Goal: Information Seeking & Learning: Learn about a topic

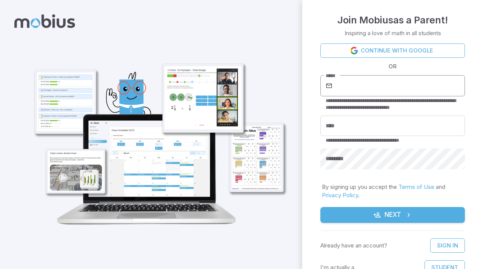
click at [348, 88] on input "*****" at bounding box center [399, 85] width 131 height 21
type input "**********"
click at [358, 128] on input "****" at bounding box center [392, 125] width 145 height 21
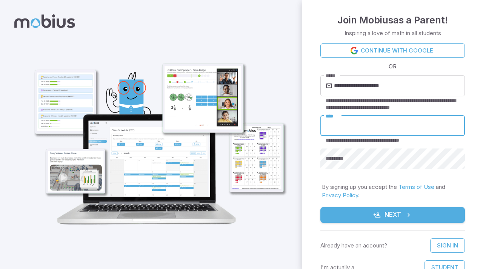
type input "*"
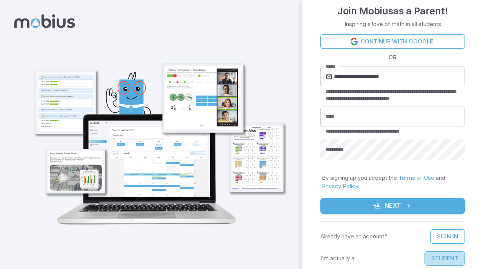
click at [437, 260] on button "Student" at bounding box center [444, 258] width 40 height 14
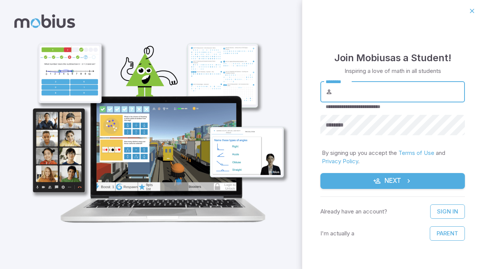
click at [343, 94] on input "********" at bounding box center [399, 91] width 131 height 21
type input "**********"
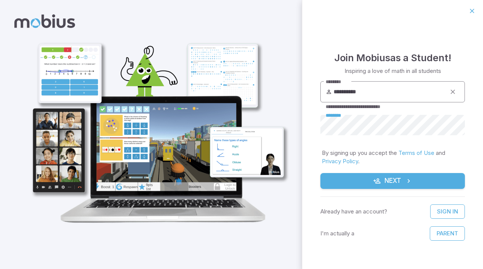
click at [320, 173] on button "Next" at bounding box center [392, 181] width 145 height 16
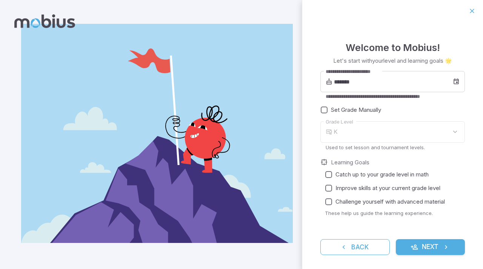
type input "*"
click at [345, 82] on input "*******" at bounding box center [393, 81] width 119 height 21
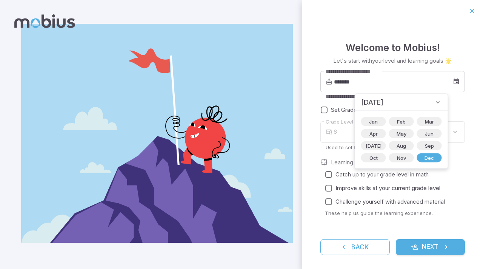
click at [383, 98] on span "[DATE]" at bounding box center [372, 102] width 22 height 11
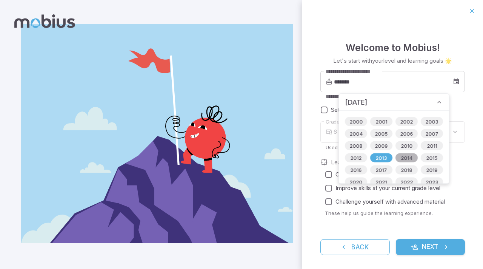
click at [397, 159] on span "2014" at bounding box center [406, 158] width 21 height 8
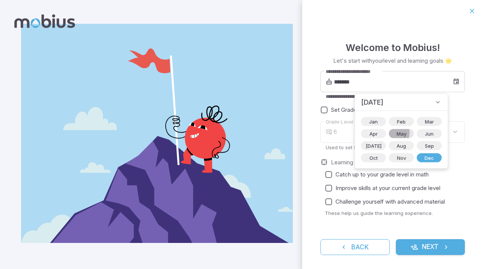
click at [392, 132] on span "May" at bounding box center [401, 134] width 19 height 8
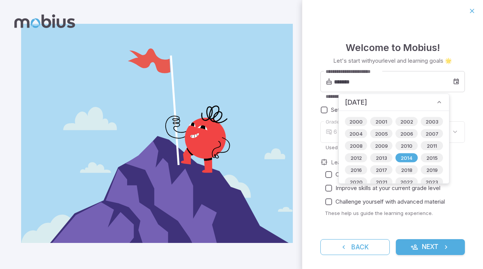
click at [280, 161] on img at bounding box center [157, 133] width 272 height 219
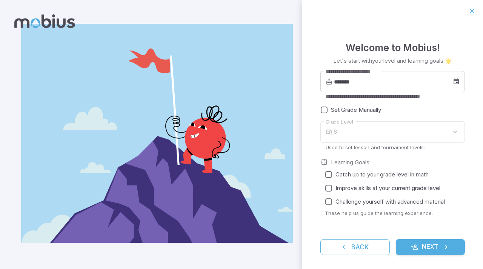
click at [357, 134] on div "6" at bounding box center [399, 132] width 131 height 22
click at [456, 130] on div "6" at bounding box center [399, 132] width 131 height 22
drag, startPoint x: 409, startPoint y: 129, endPoint x: 368, endPoint y: 129, distance: 41.5
click at [377, 129] on div "6" at bounding box center [399, 132] width 131 height 22
click at [354, 131] on div "6" at bounding box center [399, 132] width 131 height 22
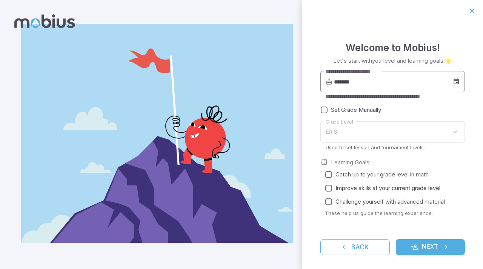
click at [351, 82] on input "*******" at bounding box center [393, 81] width 119 height 21
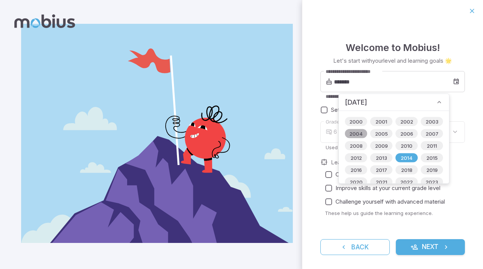
click at [355, 134] on span "2004" at bounding box center [356, 134] width 22 height 8
type input "*******"
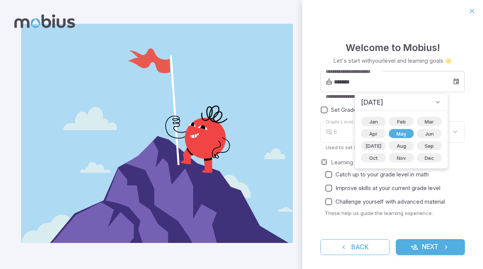
type input "**"
click at [381, 101] on span "[DATE]" at bounding box center [372, 102] width 22 height 11
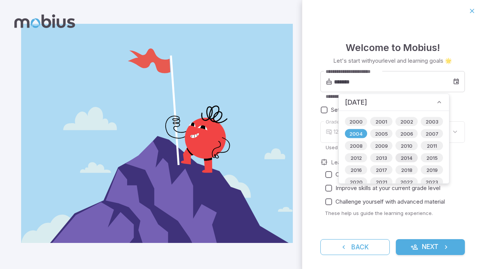
click at [405, 160] on span "2014" at bounding box center [406, 158] width 21 height 8
type input "*******"
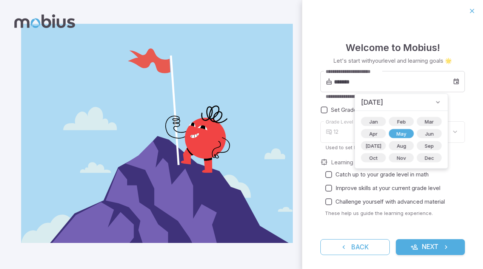
type input "*"
click at [329, 133] on icon at bounding box center [329, 132] width 6 height 8
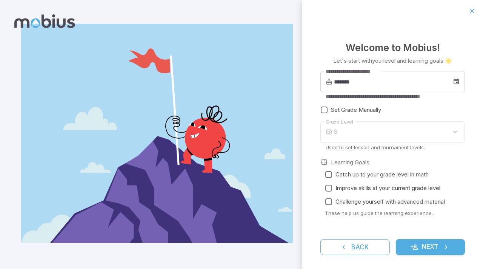
click at [447, 132] on div "6" at bounding box center [399, 132] width 131 height 22
click at [443, 251] on button "Next" at bounding box center [430, 247] width 69 height 16
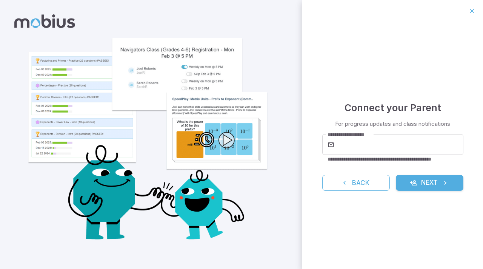
click at [386, 129] on div "**********" at bounding box center [392, 145] width 181 height 247
click at [386, 137] on input "**********" at bounding box center [400, 144] width 128 height 21
type input "**********"
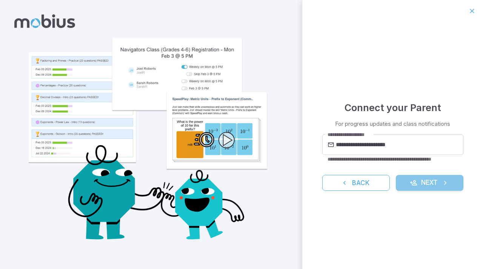
click at [400, 180] on button "Next" at bounding box center [430, 183] width 68 height 16
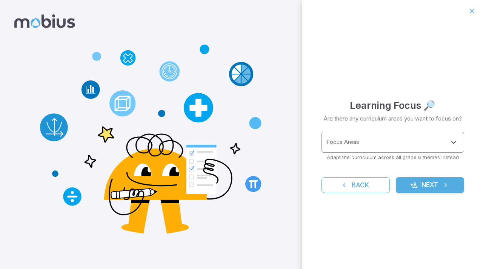
click at [383, 138] on input "Focus Areas" at bounding box center [387, 142] width 125 height 14
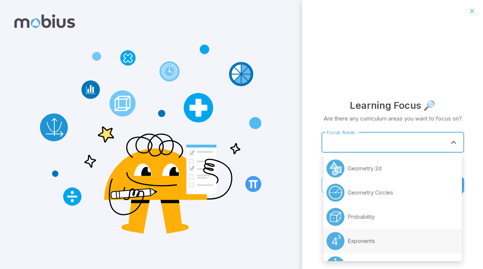
scroll to position [0, 0]
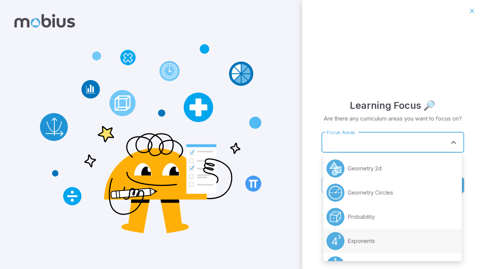
type input "*"
type input "**"
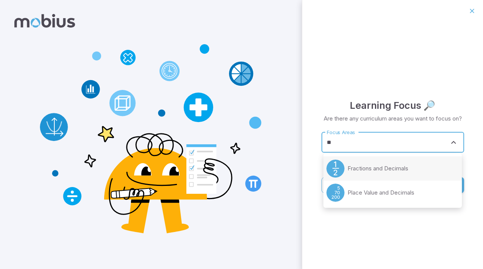
click at [328, 168] on circle at bounding box center [335, 168] width 18 height 18
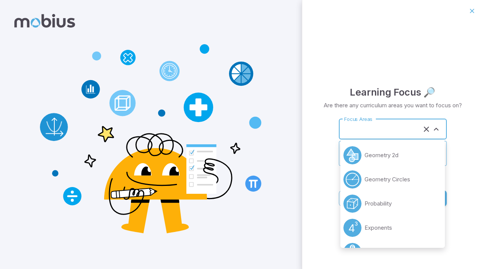
click at [365, 134] on input "Focus Areas" at bounding box center [382, 129] width 80 height 14
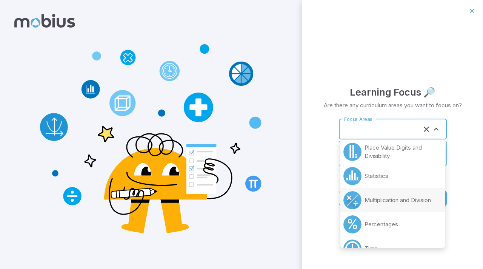
scroll to position [152, 0]
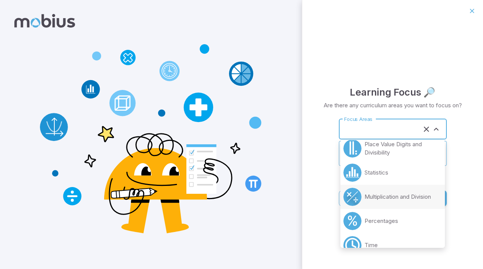
click at [381, 189] on li "Multiplication and Division" at bounding box center [392, 197] width 105 height 24
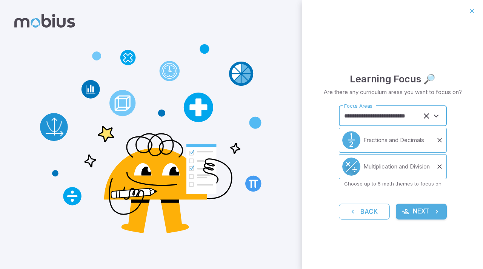
click at [363, 128] on li "Fractions and Decimals" at bounding box center [393, 140] width 108 height 25
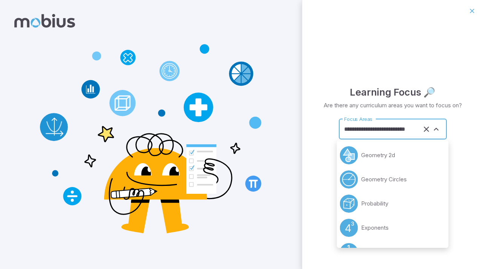
click at [363, 132] on input "**********" at bounding box center [382, 129] width 80 height 14
click at [379, 129] on input "**********" at bounding box center [382, 129] width 80 height 14
type input "**********"
click at [421, 108] on p "Are there any curriculum areas you want to focus on?" at bounding box center [393, 105] width 138 height 8
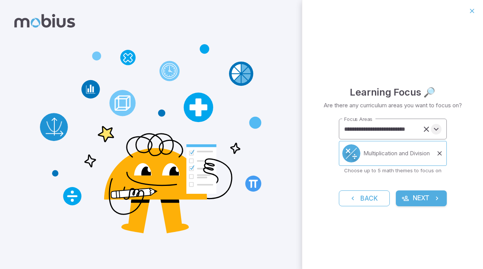
click at [436, 128] on icon "Open" at bounding box center [436, 129] width 9 height 9
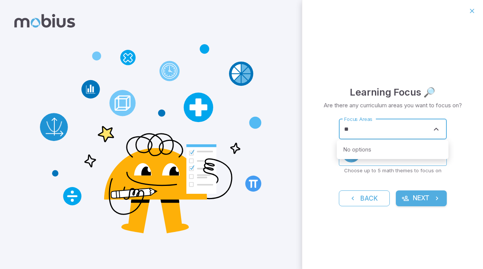
type input "*"
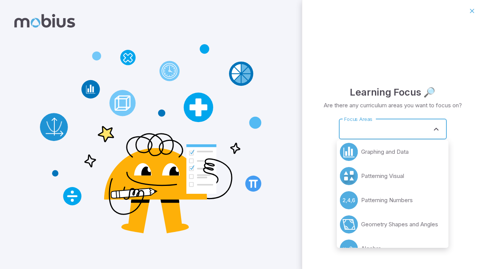
scroll to position [381, 0]
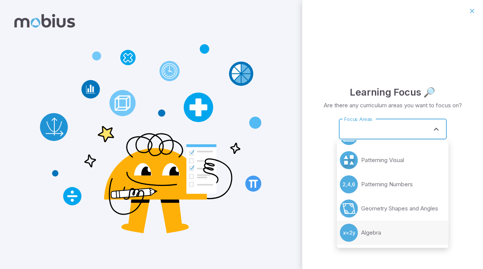
click at [380, 234] on p "Algebra" at bounding box center [371, 232] width 20 height 8
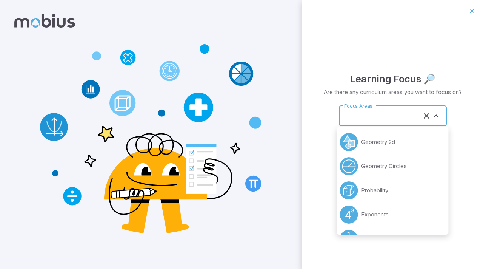
click at [387, 116] on input "Focus Areas" at bounding box center [382, 116] width 80 height 14
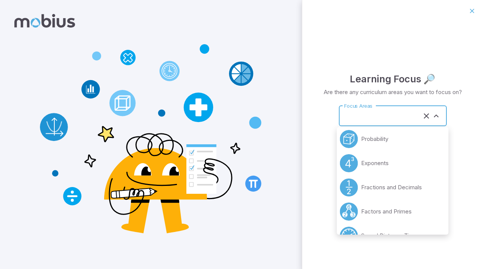
scroll to position [55, 0]
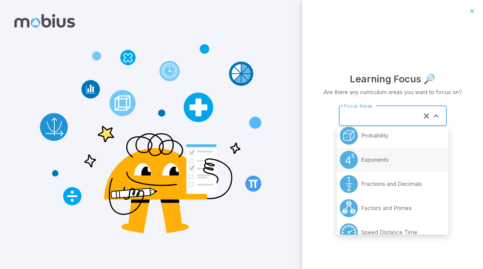
click at [372, 160] on p "Exponents" at bounding box center [375, 159] width 28 height 8
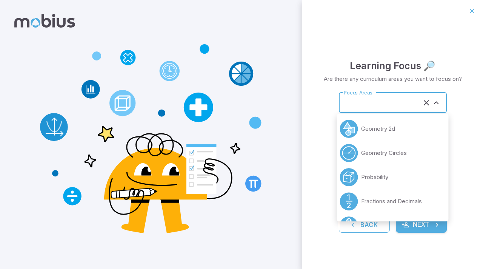
click at [362, 101] on input "Focus Areas" at bounding box center [382, 102] width 80 height 14
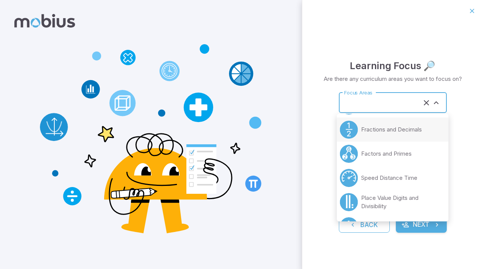
scroll to position [75, 0]
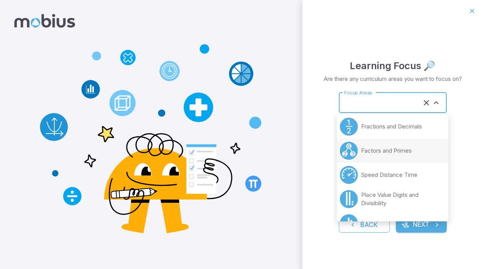
click at [378, 153] on p "Factors and Primes" at bounding box center [386, 150] width 51 height 8
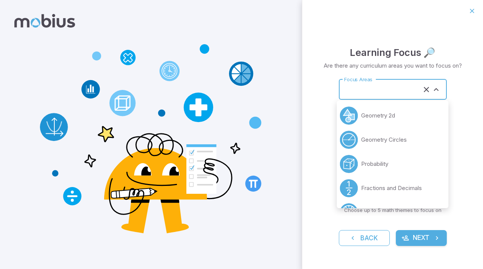
click at [361, 86] on input "Focus Areas" at bounding box center [382, 89] width 80 height 14
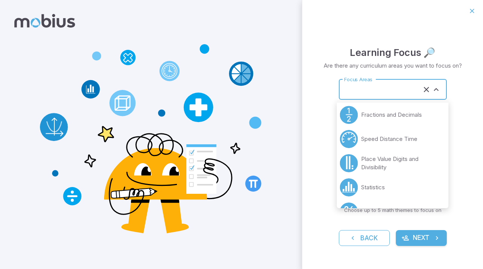
scroll to position [78, 0]
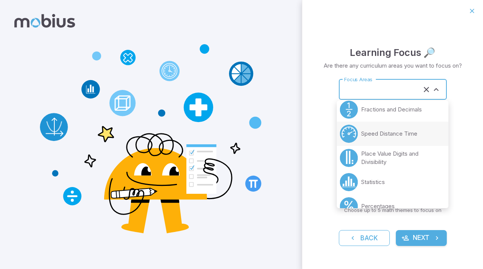
click at [383, 129] on p "Speed Distance Time" at bounding box center [389, 133] width 56 height 8
type input "**********"
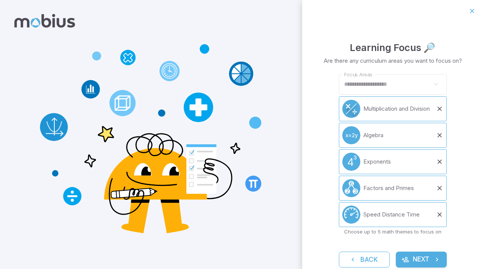
click at [365, 76] on label "Focus Areas" at bounding box center [358, 74] width 28 height 7
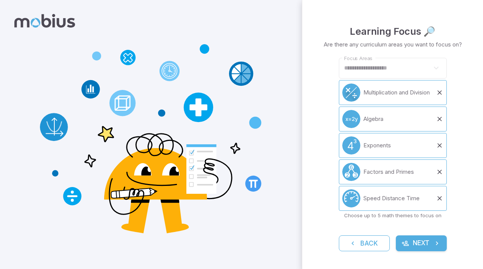
click at [413, 244] on button "Next" at bounding box center [421, 243] width 51 height 16
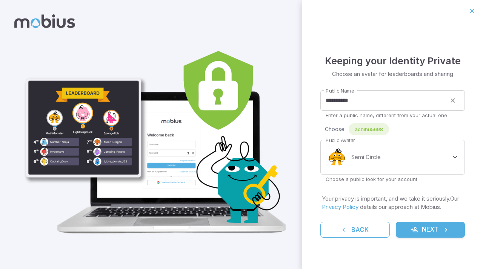
scroll to position [0, 0]
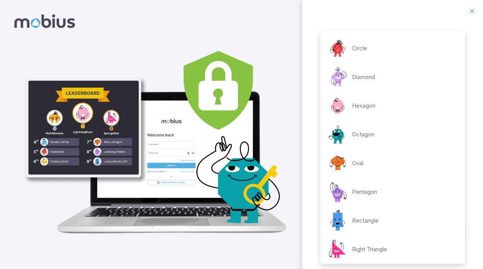
click at [421, 163] on body "**********" at bounding box center [241, 134] width 483 height 269
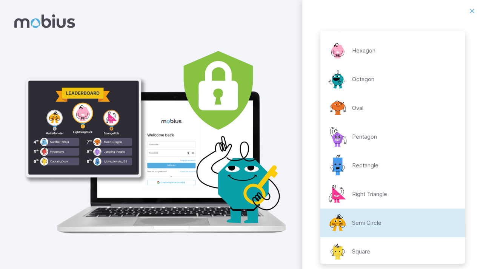
scroll to position [118, 0]
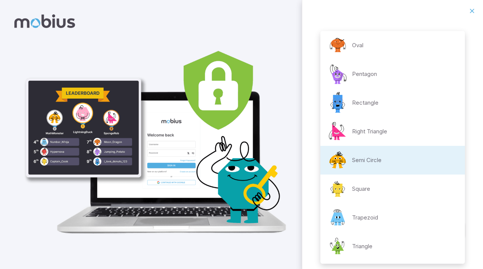
click at [338, 78] on img at bounding box center [337, 74] width 23 height 23
type input "**********"
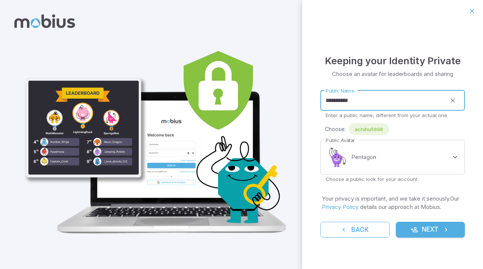
click at [403, 101] on input "**********" at bounding box center [383, 100] width 126 height 21
type input "*"
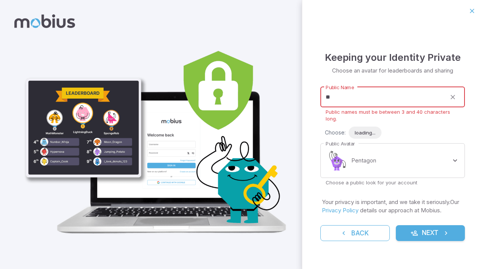
type input "*"
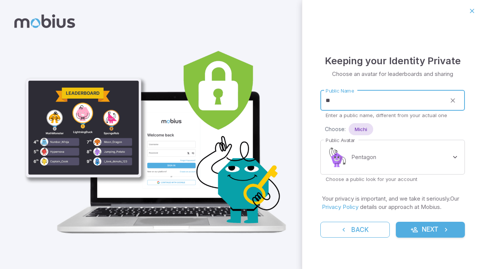
type input "*"
type input "******"
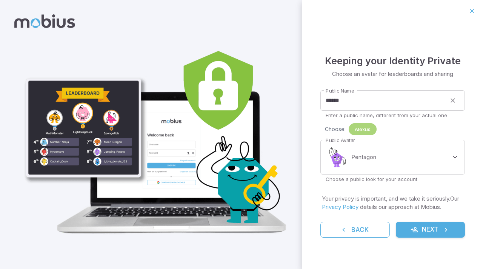
click at [364, 131] on span "Alexus" at bounding box center [363, 129] width 28 height 8
click at [406, 233] on button "Next" at bounding box center [430, 229] width 69 height 16
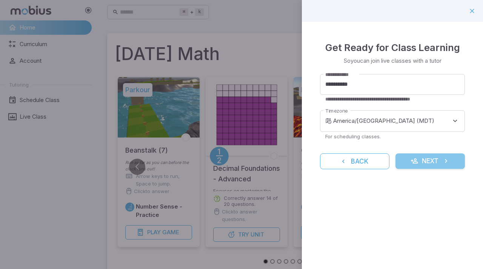
click at [420, 161] on button "Next" at bounding box center [429, 161] width 69 height 16
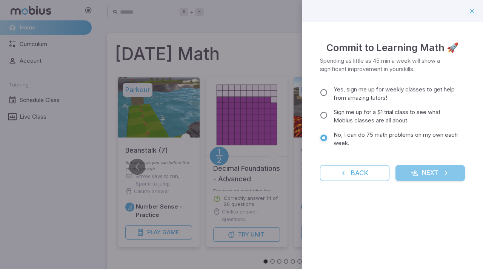
click at [428, 172] on button "Next" at bounding box center [429, 173] width 69 height 16
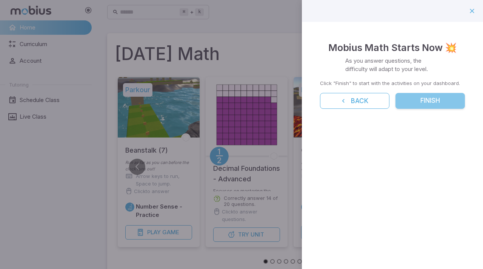
click at [436, 105] on button "Finish" at bounding box center [429, 101] width 69 height 16
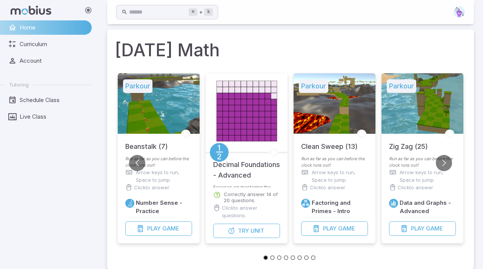
scroll to position [2, 0]
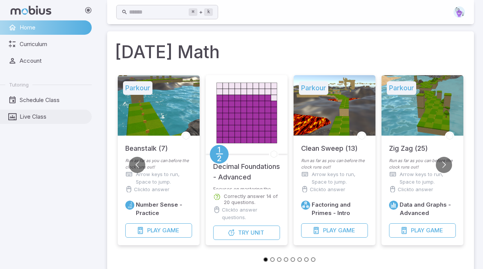
click at [65, 123] on link "Live Class" at bounding box center [46, 116] width 92 height 14
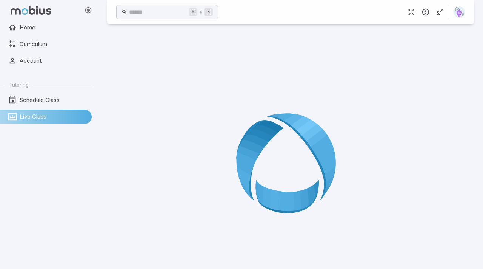
click at [258, 158] on icon at bounding box center [290, 165] width 109 height 109
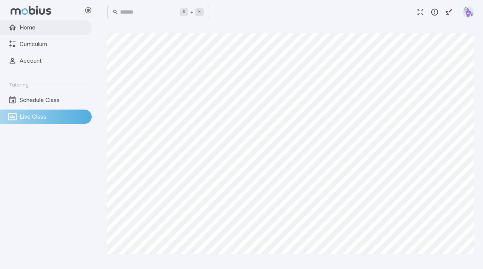
click at [49, 31] on span "Home" at bounding box center [53, 27] width 67 height 8
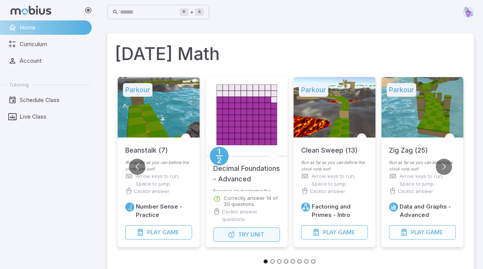
click at [273, 236] on button "Try Unit" at bounding box center [246, 234] width 67 height 14
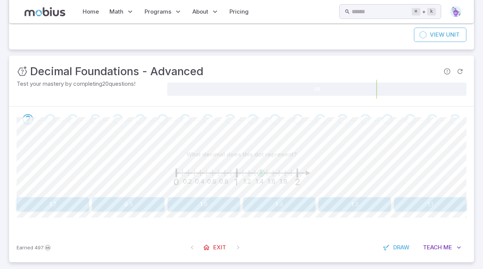
scroll to position [68, 0]
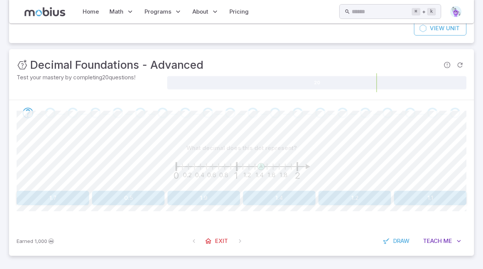
click at [265, 201] on button "1.4" at bounding box center [279, 198] width 72 height 14
click at [209, 200] on button "1.3" at bounding box center [204, 198] width 72 height 14
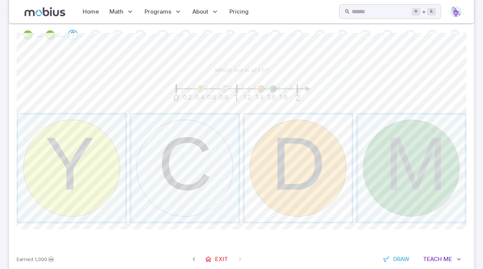
scroll to position [146, 0]
click at [417, 167] on span "button" at bounding box center [411, 167] width 107 height 107
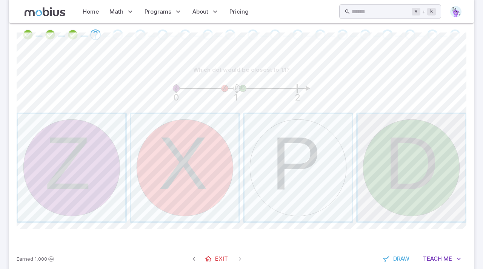
click at [385, 160] on span "button" at bounding box center [411, 167] width 107 height 107
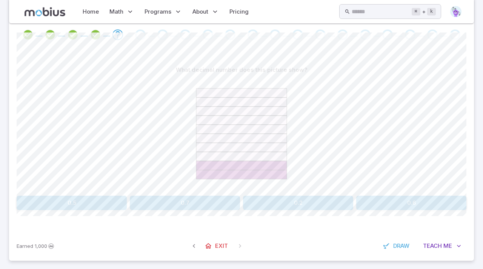
click at [316, 197] on button "0.2" at bounding box center [298, 202] width 110 height 14
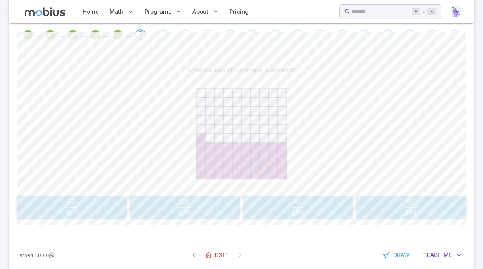
click at [280, 214] on div "41 100 \frac{41}{100} 100 41 ​" at bounding box center [297, 206] width 105 height 17
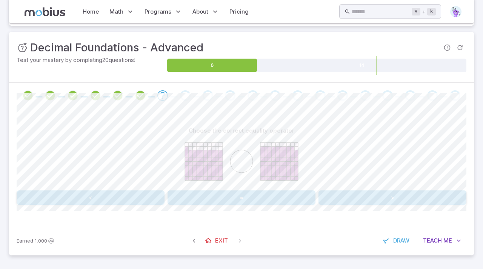
scroll to position [85, 0]
click at [96, 198] on button "<" at bounding box center [91, 198] width 148 height 14
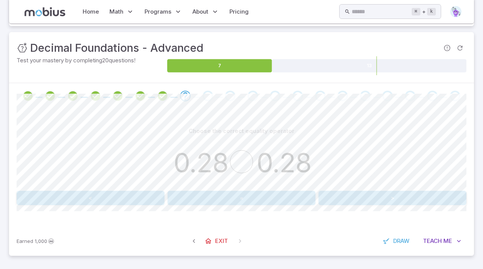
click at [248, 197] on button "=" at bounding box center [242, 198] width 148 height 14
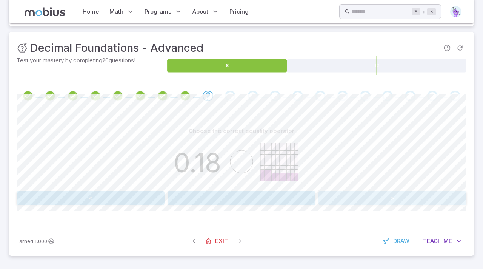
click at [344, 192] on button ">" at bounding box center [392, 198] width 148 height 14
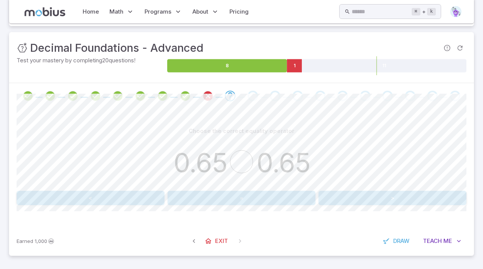
click at [214, 195] on button "=" at bounding box center [242, 198] width 148 height 14
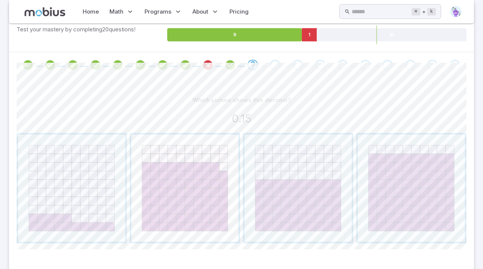
scroll to position [121, 0]
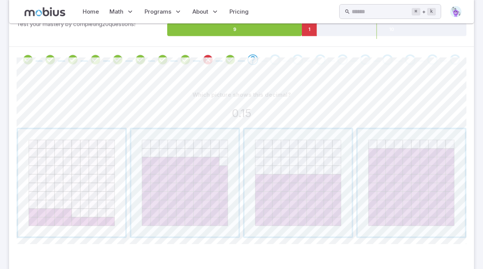
click at [99, 209] on span "button" at bounding box center [71, 182] width 107 height 107
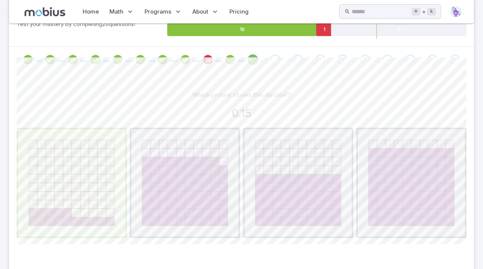
scroll to position [85, 0]
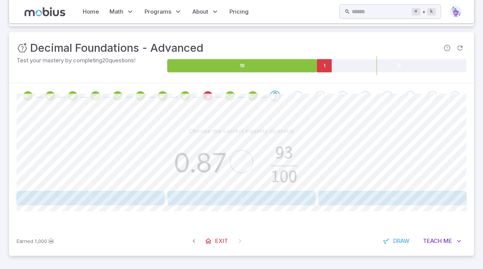
click at [121, 197] on button "<" at bounding box center [91, 198] width 148 height 14
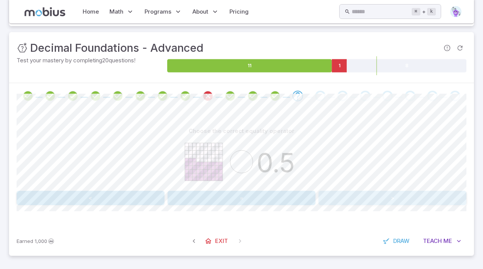
click at [339, 196] on button ">" at bounding box center [392, 198] width 148 height 14
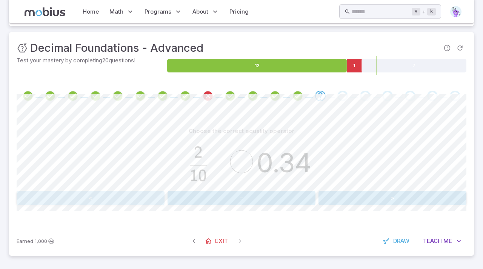
click at [142, 199] on button "<" at bounding box center [91, 198] width 148 height 14
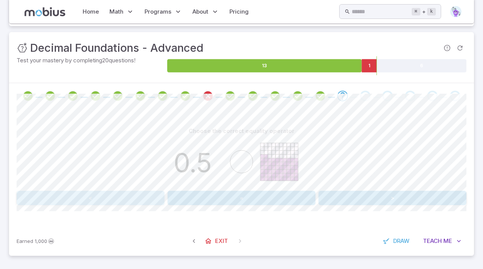
click at [111, 192] on button "<" at bounding box center [91, 198] width 148 height 14
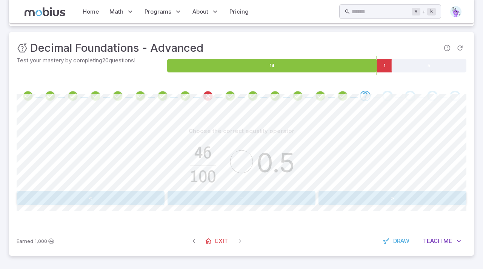
click at [115, 194] on button "<" at bounding box center [91, 198] width 148 height 14
click at [123, 197] on button "<" at bounding box center [91, 198] width 148 height 14
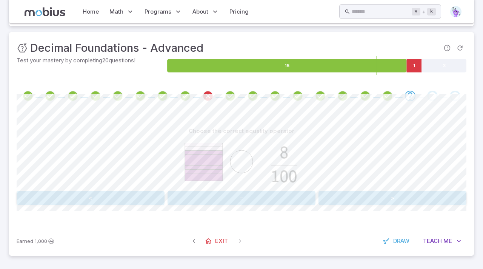
click at [200, 195] on button "=" at bounding box center [242, 198] width 148 height 14
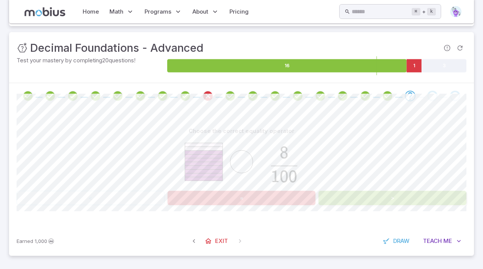
click at [282, 193] on button "=" at bounding box center [242, 198] width 148 height 14
click at [324, 178] on div at bounding box center [242, 162] width 450 height 49
click at [325, 178] on div at bounding box center [242, 162] width 450 height 49
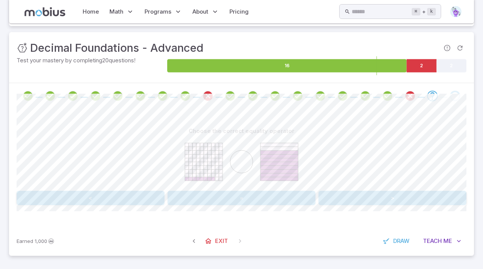
click at [129, 198] on button "<" at bounding box center [91, 198] width 148 height 14
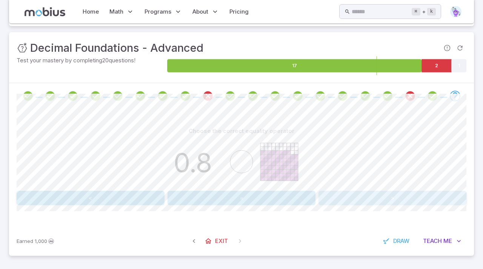
click at [330, 192] on button ">" at bounding box center [392, 198] width 148 height 14
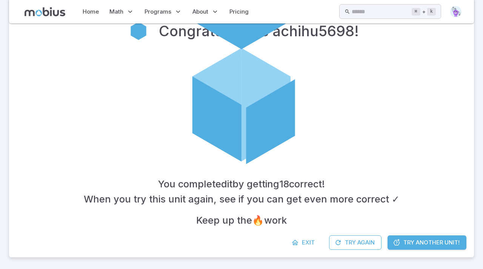
scroll to position [161, 0]
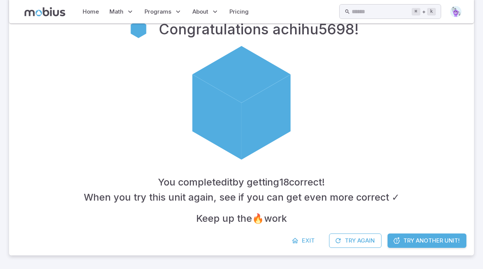
click at [387, 246] on link "Try Another Unit!" at bounding box center [426, 240] width 79 height 14
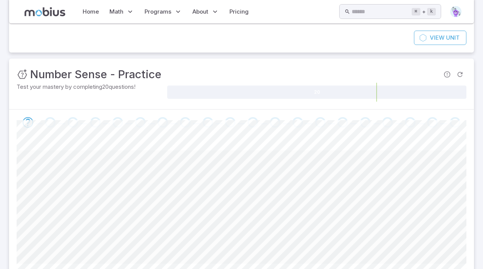
scroll to position [68, 0]
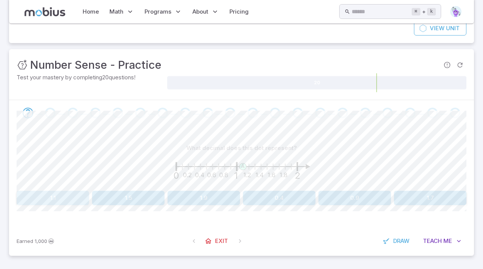
click at [65, 194] on button "1.1" at bounding box center [53, 198] width 72 height 14
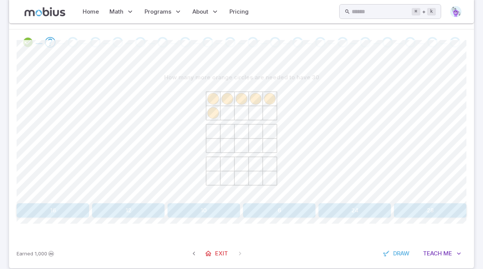
scroll to position [151, 0]
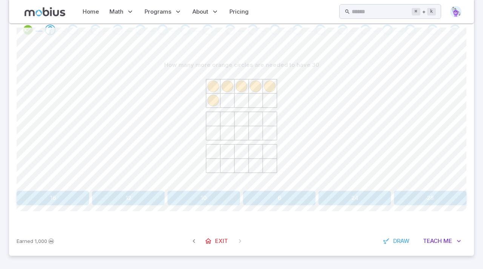
click at [215, 88] on circle at bounding box center [213, 86] width 11 height 11
click at [280, 87] on icon at bounding box center [241, 128] width 113 height 113
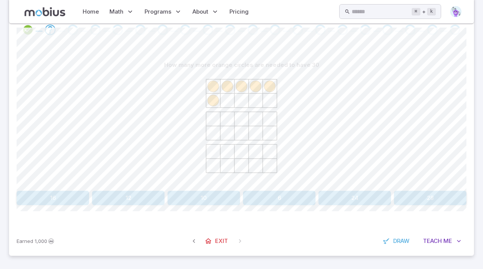
click at [280, 87] on icon at bounding box center [241, 128] width 113 height 113
click at [340, 191] on button "24" at bounding box center [354, 198] width 72 height 14
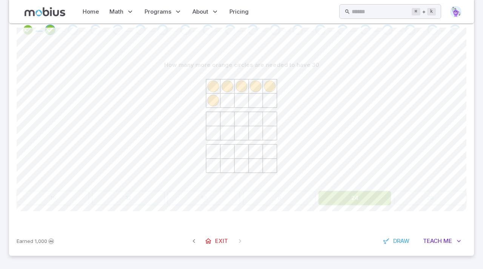
scroll to position [68, 0]
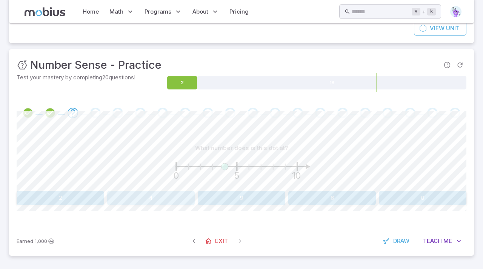
click at [145, 198] on button "4" at bounding box center [151, 198] width 88 height 14
click at [68, 203] on button "7" at bounding box center [61, 198] width 88 height 14
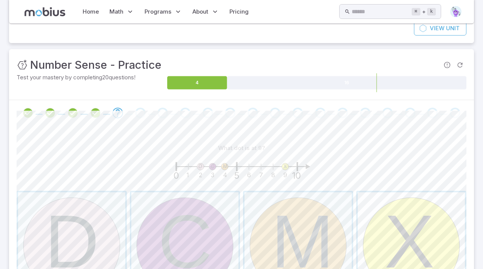
click at [425, 243] on span "button" at bounding box center [411, 245] width 107 height 107
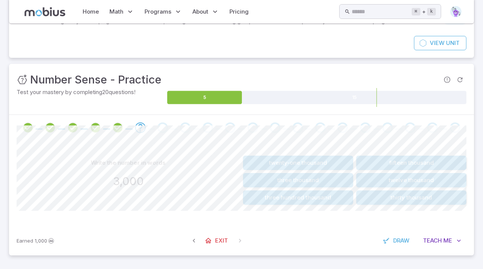
scroll to position [53, 0]
click at [272, 177] on button "three thousand" at bounding box center [298, 180] width 110 height 14
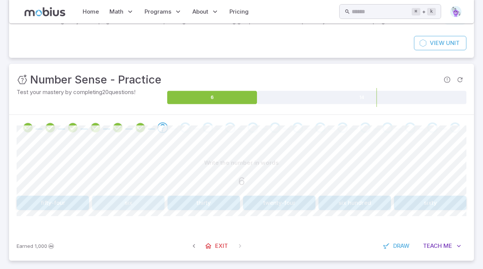
click at [112, 208] on button "six" at bounding box center [128, 202] width 72 height 14
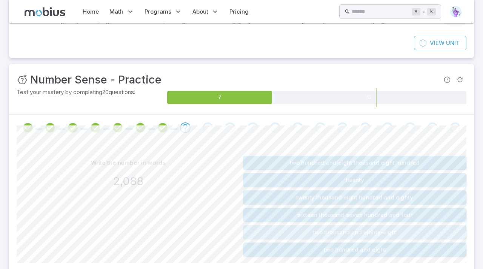
click at [303, 229] on button "two thousand and eighty-eight" at bounding box center [354, 232] width 223 height 14
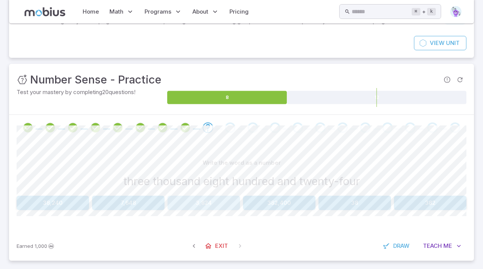
click at [175, 203] on button "3,824" at bounding box center [204, 202] width 72 height 14
click at [66, 202] on button "18, 21" at bounding box center [53, 202] width 72 height 14
click at [105, 200] on button "6, 8" at bounding box center [128, 202] width 72 height 14
click at [356, 203] on button "120, 160" at bounding box center [354, 202] width 72 height 14
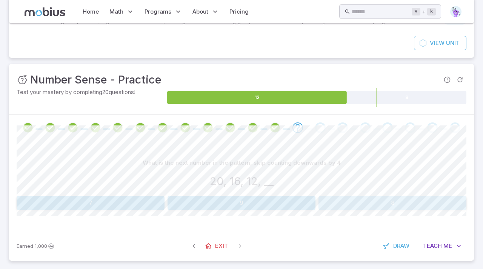
click at [355, 200] on button "8" at bounding box center [392, 202] width 148 height 14
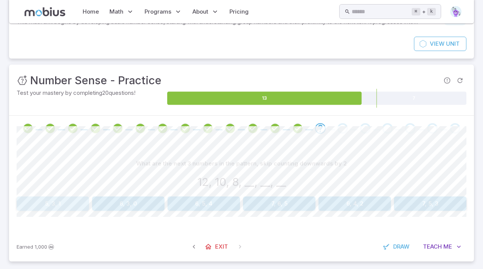
click at [56, 205] on button "5, 3, 1" at bounding box center [53, 203] width 72 height 14
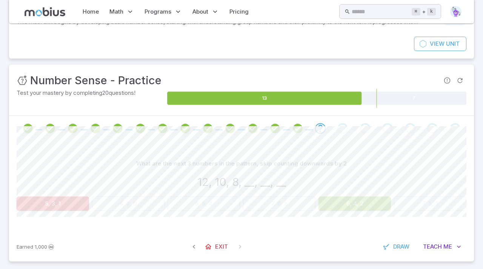
click at [56, 205] on button "5, 3, 1" at bounding box center [53, 203] width 72 height 14
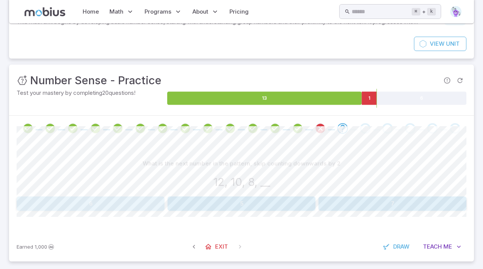
click at [150, 198] on button "6" at bounding box center [91, 203] width 148 height 14
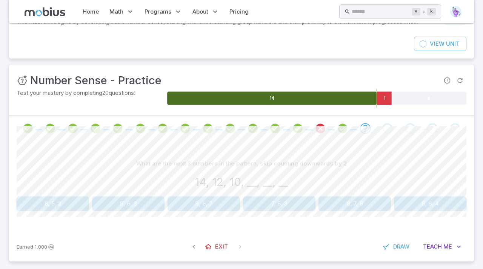
click at [371, 96] on icon at bounding box center [271, 98] width 209 height 13
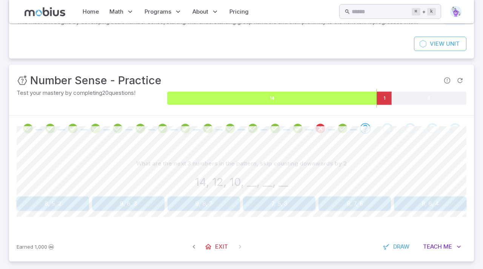
click at [371, 95] on icon at bounding box center [271, 98] width 209 height 13
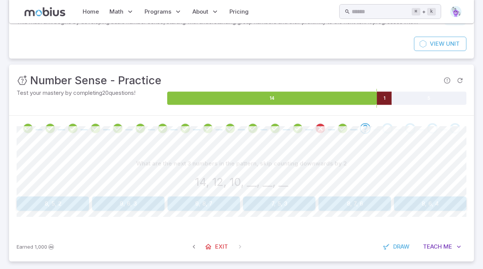
click at [386, 94] on icon at bounding box center [384, 98] width 15 height 13
click at [377, 108] on div "14 1 5" at bounding box center [316, 98] width 299 height 19
click at [319, 134] on div "Review your answer" at bounding box center [320, 141] width 58 height 14
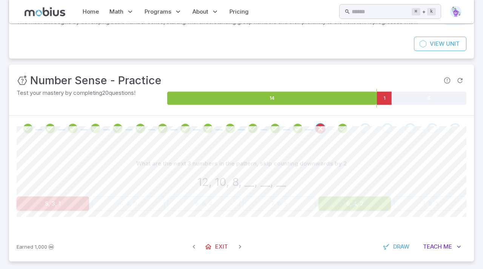
click at [345, 204] on button "6, 4, 2" at bounding box center [354, 203] width 72 height 14
click at [426, 242] on span "Teach" at bounding box center [430, 246] width 19 height 8
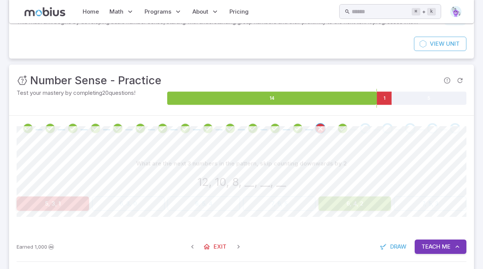
click at [437, 249] on span "Teach" at bounding box center [430, 246] width 19 height 8
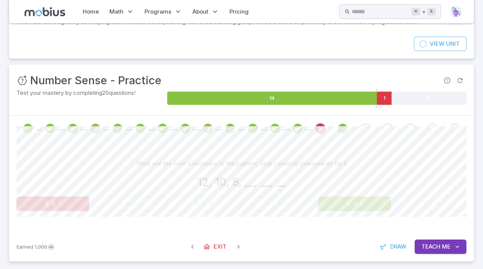
scroll to position [58, 0]
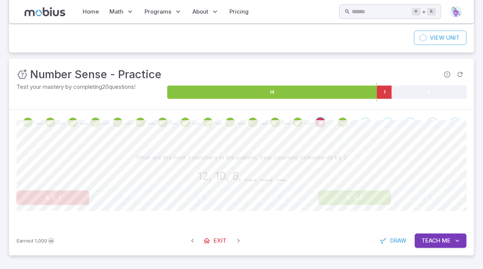
click at [446, 236] on span "Me" at bounding box center [446, 240] width 9 height 8
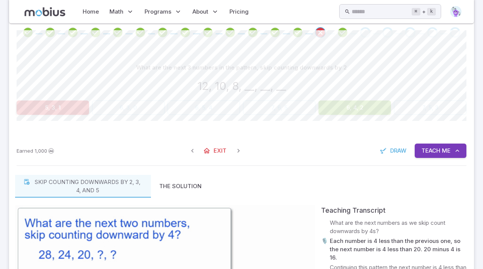
scroll to position [0, 0]
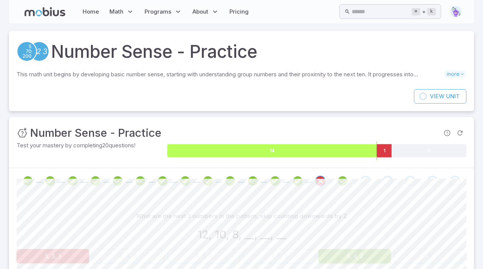
click at [368, 149] on icon at bounding box center [271, 150] width 209 height 13
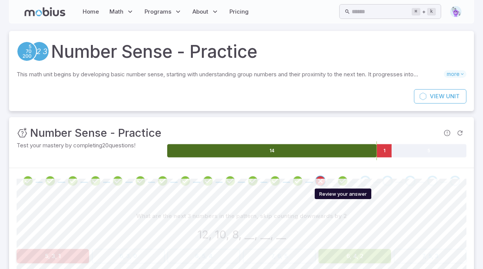
click at [345, 182] on icon "Review your answer" at bounding box center [342, 180] width 11 height 11
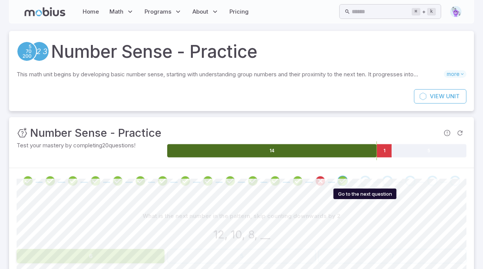
click at [368, 184] on div "Go to the next question" at bounding box center [365, 180] width 11 height 11
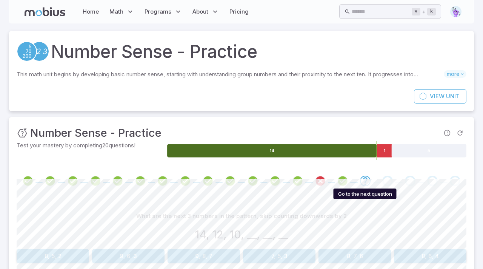
scroll to position [58, 0]
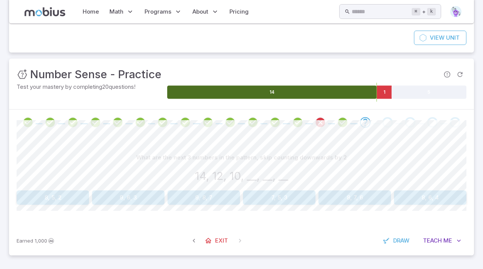
click at [424, 201] on button "8, 6, 4" at bounding box center [430, 197] width 72 height 14
click at [58, 201] on button "50, 40" at bounding box center [61, 197] width 88 height 14
click at [348, 203] on button "85" at bounding box center [354, 197] width 223 height 14
click at [373, 197] on button "54" at bounding box center [392, 197] width 148 height 14
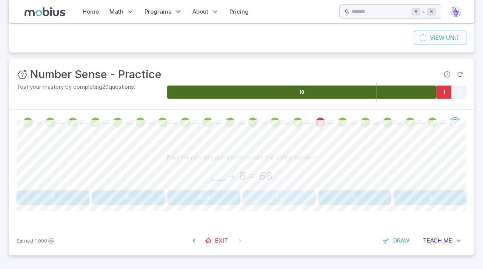
click at [272, 200] on button "60" at bounding box center [279, 197] width 72 height 14
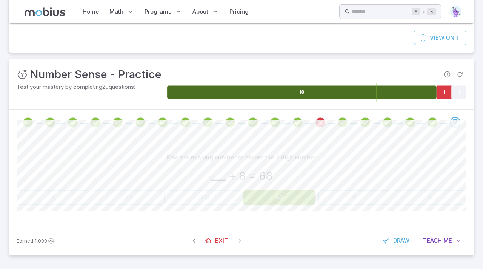
scroll to position [32, 0]
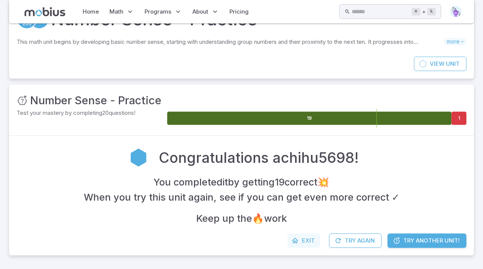
click at [294, 237] on icon at bounding box center [295, 241] width 8 height 8
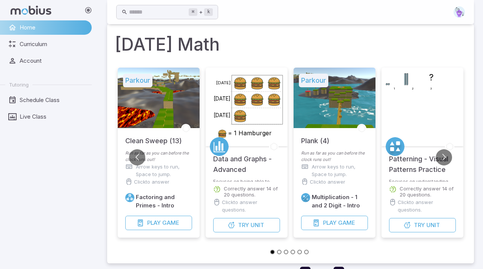
scroll to position [0, 0]
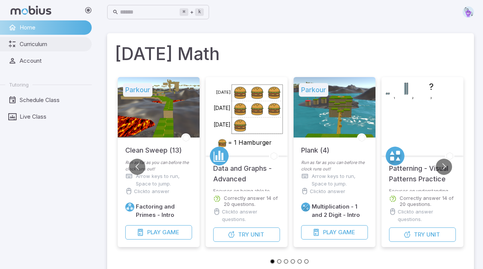
click at [61, 51] on link "Curriculum" at bounding box center [46, 44] width 92 height 14
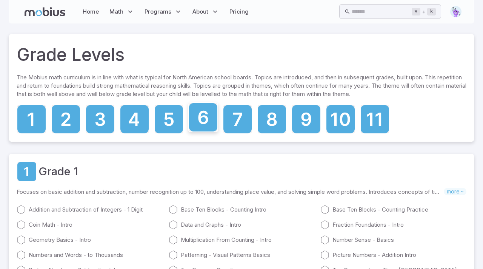
click at [205, 122] on icon at bounding box center [203, 118] width 10 height 14
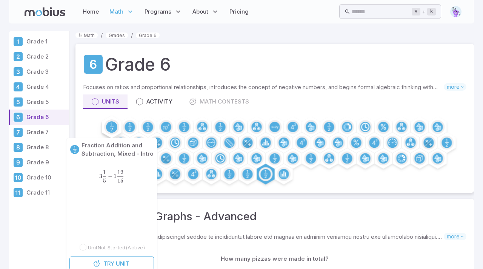
click at [111, 129] on circle at bounding box center [111, 126] width 11 height 11
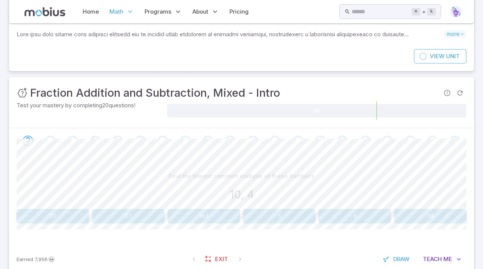
scroll to position [71, 0]
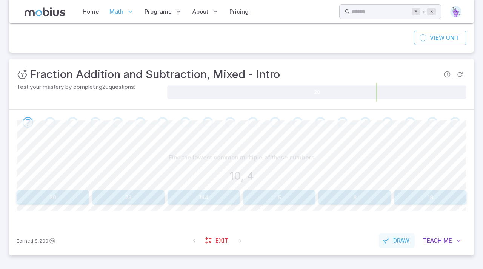
click at [398, 242] on span "Draw" at bounding box center [401, 240] width 16 height 8
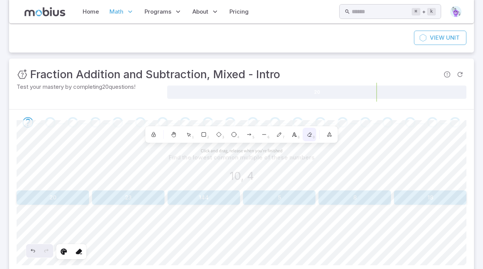
click at [315, 136] on div "0" at bounding box center [310, 135] width 14 height 14
click at [186, 134] on icon at bounding box center [189, 134] width 6 height 6
click at [152, 138] on div at bounding box center [154, 135] width 14 height 14
click at [156, 131] on icon at bounding box center [154, 134] width 6 height 6
click at [156, 132] on icon at bounding box center [154, 134] width 6 height 6
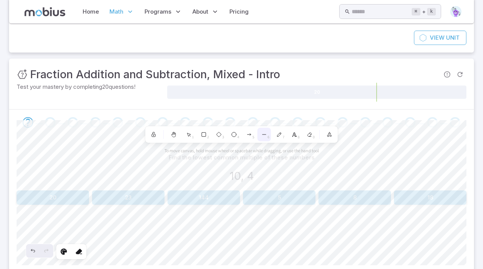
click at [265, 133] on icon at bounding box center [264, 134] width 6 height 6
click at [295, 131] on div "8" at bounding box center [295, 135] width 14 height 14
click at [271, 133] on div "1 2 3 4 5 6 7 8 0" at bounding box center [241, 135] width 189 height 14
click at [281, 134] on icon at bounding box center [279, 134] width 6 height 6
click at [275, 134] on div "7" at bounding box center [279, 135] width 14 height 14
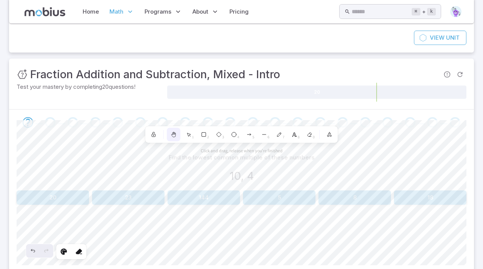
click at [169, 132] on div at bounding box center [174, 135] width 14 height 14
click at [151, 135] on icon at bounding box center [154, 134] width 6 height 6
click at [277, 137] on div "7" at bounding box center [279, 135] width 14 height 14
click at [257, 134] on div "6" at bounding box center [264, 135] width 14 height 14
click at [186, 132] on icon at bounding box center [189, 134] width 6 height 6
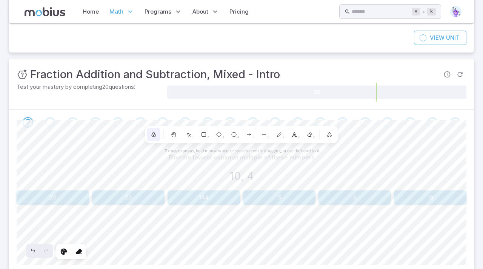
click at [156, 132] on icon at bounding box center [154, 134] width 6 height 6
click at [185, 135] on div "1" at bounding box center [189, 135] width 14 height 14
click at [25, 249] on section "Canvas actions 100 %" at bounding box center [38, 251] width 31 height 14
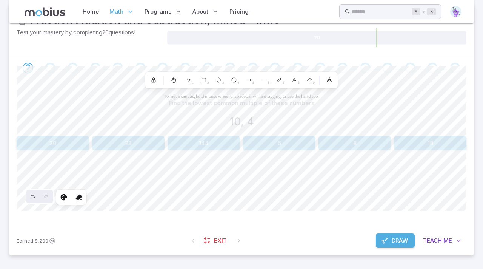
click at [400, 240] on span "Draw" at bounding box center [400, 240] width 16 height 8
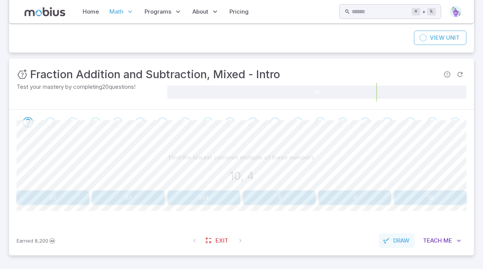
scroll to position [71, 0]
click at [69, 197] on button "20" at bounding box center [53, 197] width 72 height 14
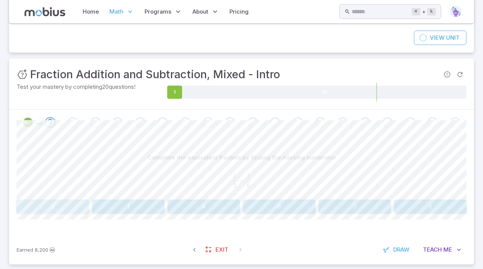
click at [72, 210] on button "2" at bounding box center [53, 206] width 72 height 14
click at [145, 208] on button "6" at bounding box center [128, 206] width 72 height 14
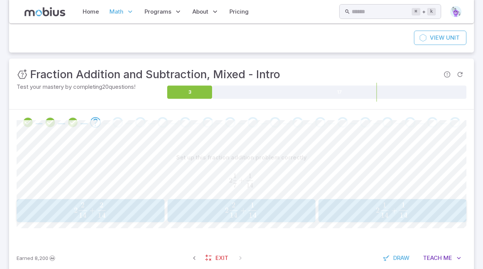
click at [231, 215] on span "button" at bounding box center [234, 214] width 8 height 5
click at [388, 215] on span "3 21 18 ​ +" at bounding box center [385, 209] width 23 height 15
click at [223, 212] on span "2 5 2 ​" at bounding box center [203, 209] width 63 height 15
click at [149, 215] on span "3 15 ​" at bounding box center [128, 209] width 63 height 15
click at [426, 205] on div "0 0 0" at bounding box center [430, 210] width 68 height 17
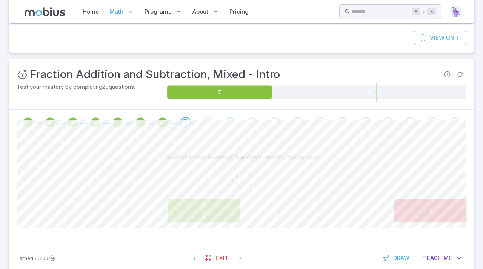
click at [281, 228] on div "Subtract these fractions, but don't simplify the answer 1 1 2 − 1 4 1\frac{1}{2…" at bounding box center [242, 189] width 450 height 108
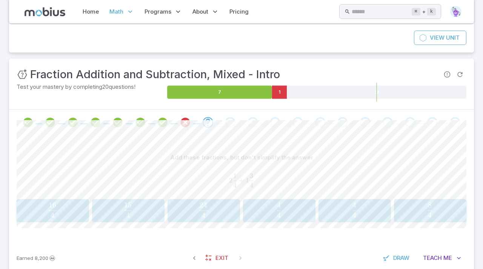
click at [129, 211] on span "4" at bounding box center [128, 215] width 4 height 9
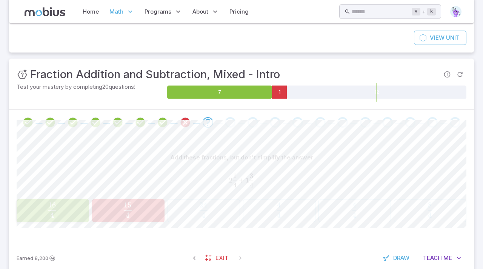
click at [129, 211] on span "4" at bounding box center [128, 215] width 4 height 9
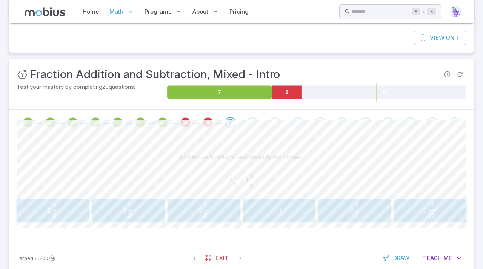
click at [132, 197] on div "Add these fractions and simplify the answer 2 1 6 + 1 3 6 2\frac{1}{6} + 1\frac…" at bounding box center [242, 186] width 450 height 72
click at [128, 222] on button "3 2 3 3\frac{2}{3} 3 3 2 ​" at bounding box center [128, 210] width 72 height 23
click at [403, 209] on span "6 14 ​" at bounding box center [429, 209] width 63 height 15
click at [33, 208] on span "2" at bounding box center [53, 210] width 68 height 9
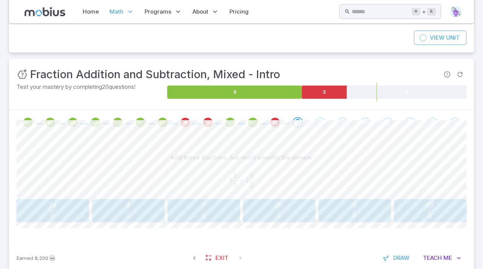
click at [281, 115] on div at bounding box center [241, 122] width 465 height 26
click at [276, 120] on icon "Review your answer" at bounding box center [274, 122] width 11 height 11
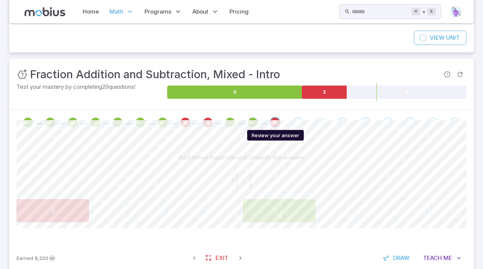
scroll to position [89, 0]
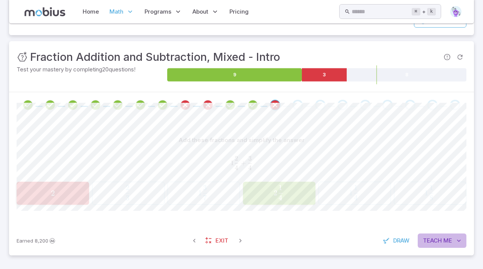
click at [434, 245] on button "Teach Me" at bounding box center [442, 240] width 49 height 14
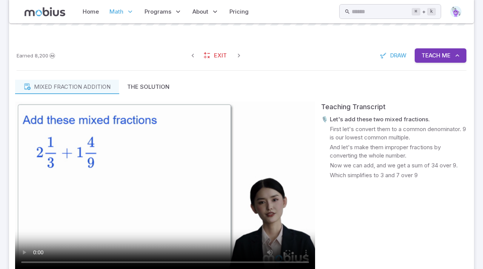
scroll to position [275, 0]
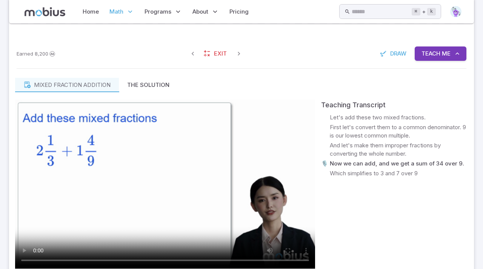
click at [415, 46] on button "Teach Me" at bounding box center [441, 53] width 52 height 14
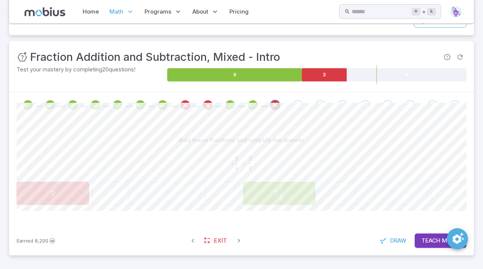
scroll to position [89, 0]
click at [443, 248] on div "Earned 8,200 Exit Draw Teach Me" at bounding box center [241, 240] width 465 height 29
click at [432, 238] on span "Teach" at bounding box center [430, 240] width 19 height 8
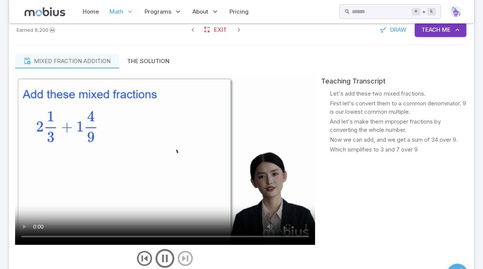
scroll to position [297, 0]
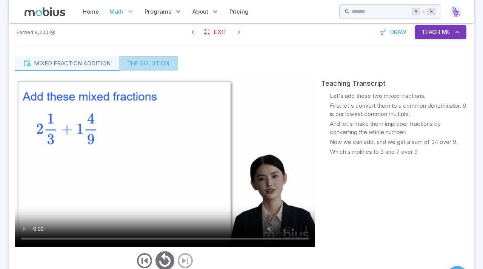
click at [143, 62] on button "The Solution" at bounding box center [148, 63] width 59 height 14
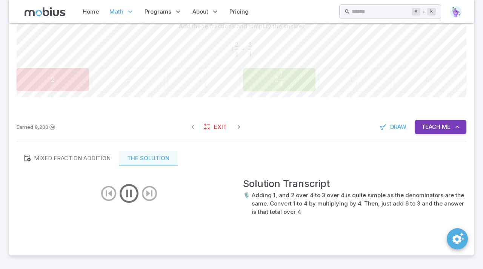
click at [441, 123] on button "Teach Me" at bounding box center [441, 127] width 52 height 14
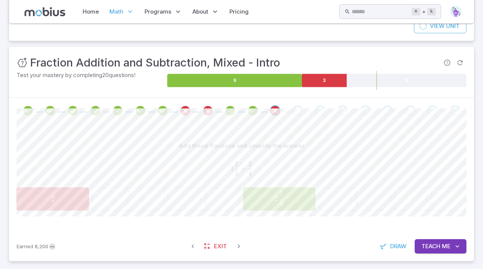
scroll to position [89, 0]
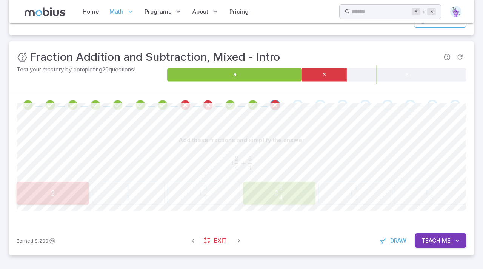
click at [444, 241] on span "Me" at bounding box center [446, 240] width 9 height 8
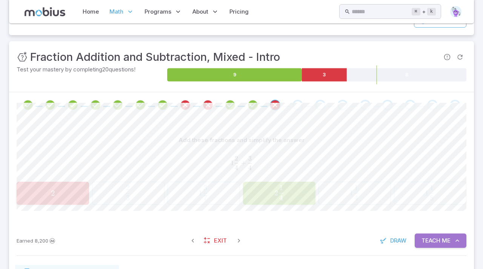
click at [425, 240] on span "Teach" at bounding box center [430, 240] width 19 height 8
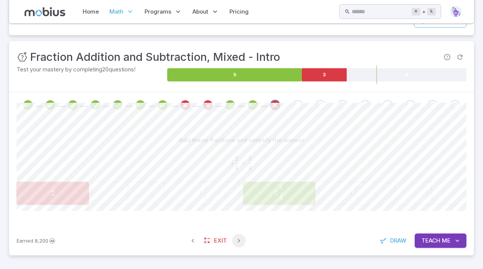
click at [240, 238] on icon "button" at bounding box center [239, 241] width 8 height 8
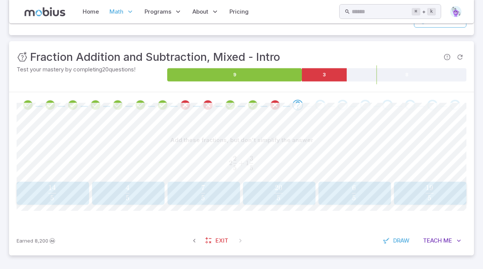
click at [296, 104] on icon "Go to the next question" at bounding box center [297, 104] width 9 height 9
click at [263, 191] on span "5 20 ​" at bounding box center [278, 192] width 63 height 15
click at [253, 189] on span "0" at bounding box center [279, 192] width 68 height 9
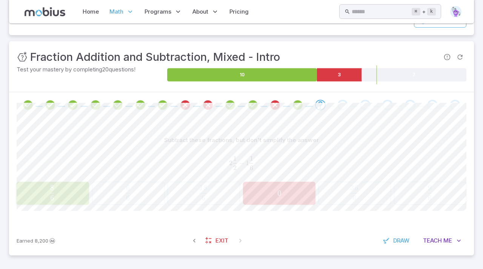
click at [253, 189] on span "0" at bounding box center [279, 192] width 68 height 9
click at [234, 119] on div "Subtract these fractions, but don't simplify the answer 2 1 2 − 1 1 6 2\frac{1}…" at bounding box center [242, 172] width 450 height 108
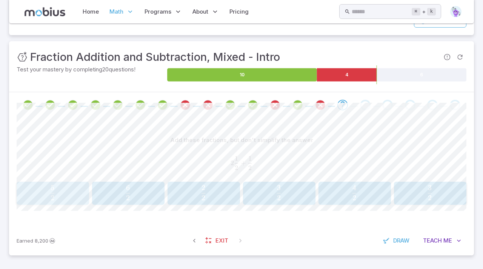
click at [56, 185] on div "5 2 \frac{5}{2} 2 5 ​" at bounding box center [53, 193] width 68 height 17
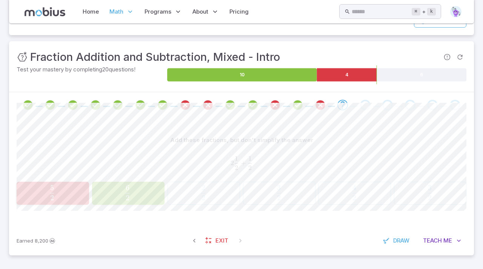
click at [190, 197] on div "5 2 \frac{5}{2} 2 5 ​ 6 2 \frac{6}{2} 2 6 ​ 2 2 \frac{2}{2} 2 2 ​ 3 2 \frac{3}{…" at bounding box center [242, 192] width 450 height 23
click at [190, 198] on div "5 2 \frac{5}{2} 2 5 ​ 6 2 \frac{6}{2} 2 6 ​ 2 2 \frac{2}{2} 2 2 ​ 3 2 \frac{3}{…" at bounding box center [242, 192] width 450 height 23
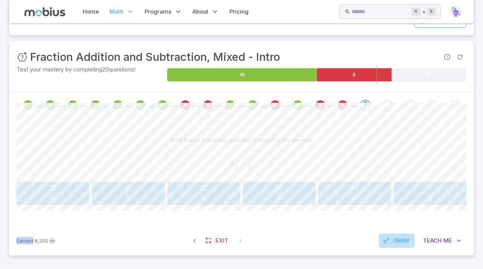
click at [394, 246] on button "Draw" at bounding box center [397, 240] width 36 height 14
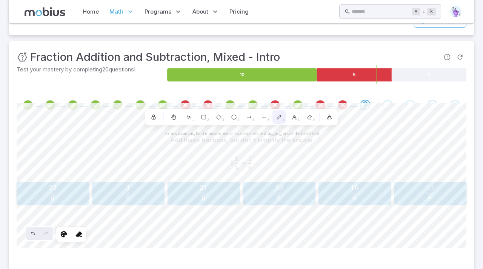
click at [278, 118] on icon at bounding box center [279, 117] width 4 height 4
click at [325, 124] on div "Click and drag, release when you're finished Shapes 1 2 3 4 5 6 7 8 0" at bounding box center [241, 117] width 192 height 17
click at [309, 117] on icon at bounding box center [310, 117] width 4 height 4
click at [276, 115] on icon at bounding box center [279, 117] width 6 height 6
click at [315, 120] on div "0" at bounding box center [310, 117] width 14 height 14
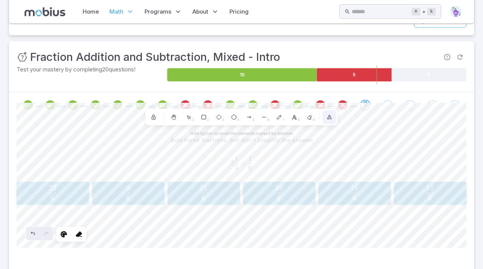
click at [331, 119] on icon "button" at bounding box center [329, 117] width 6 height 6
click at [332, 122] on button "button" at bounding box center [330, 117] width 14 height 14
click at [148, 113] on div at bounding box center [154, 117] width 14 height 14
click at [152, 115] on icon at bounding box center [153, 116] width 2 height 2
click at [157, 116] on div at bounding box center [154, 117] width 14 height 14
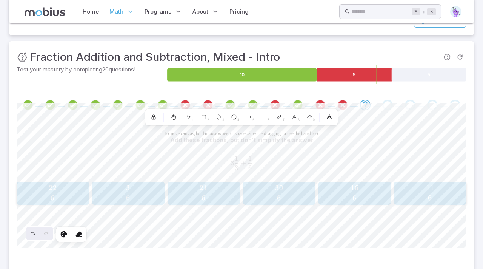
drag, startPoint x: 164, startPoint y: 118, endPoint x: 200, endPoint y: 100, distance: 40.0
click at [200, 100] on div "Unit Mastery : Fraction Addition and Subtraction, Mixed - Intro Test your maste…" at bounding box center [241, 166] width 465 height 251
click at [213, 100] on span at bounding box center [208, 105] width 17 height 11
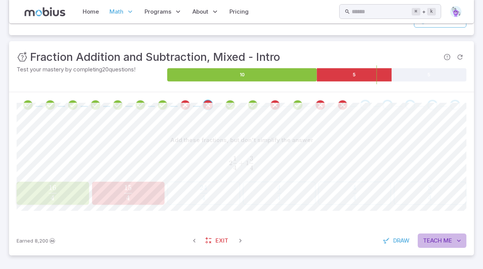
click at [430, 239] on span "Teach" at bounding box center [432, 240] width 19 height 8
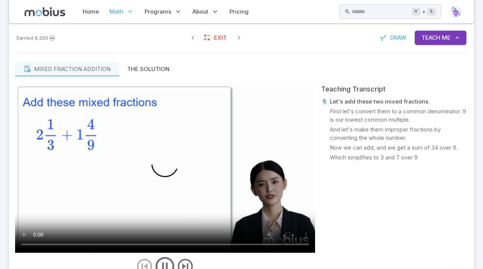
scroll to position [292, 0]
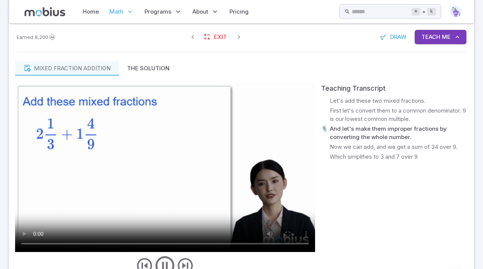
click at [415, 30] on button "Teach Me" at bounding box center [441, 37] width 52 height 14
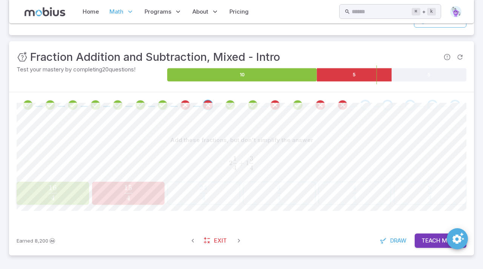
scroll to position [89, 0]
click at [428, 231] on div "Earned 8,200 Exit Draw Teach Me" at bounding box center [241, 240] width 465 height 29
click at [431, 234] on button "Teach Me" at bounding box center [441, 240] width 52 height 14
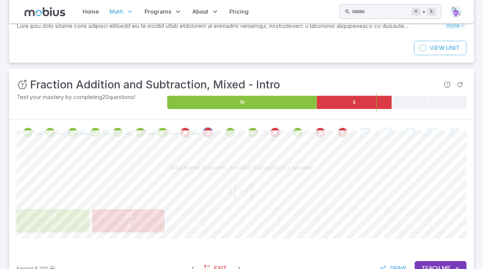
scroll to position [59, 0]
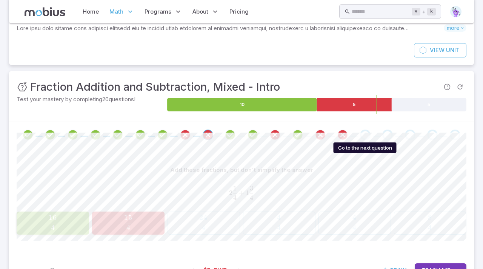
click at [363, 134] on div "Go to the next question" at bounding box center [365, 134] width 11 height 11
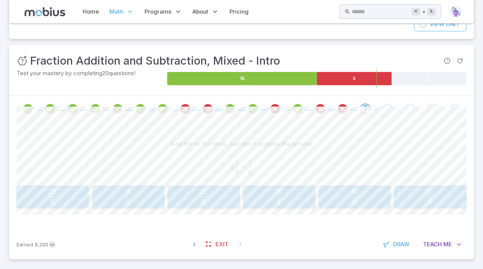
scroll to position [89, 0]
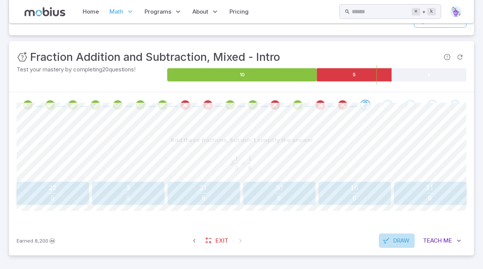
click at [394, 243] on span "Draw" at bounding box center [401, 240] width 16 height 8
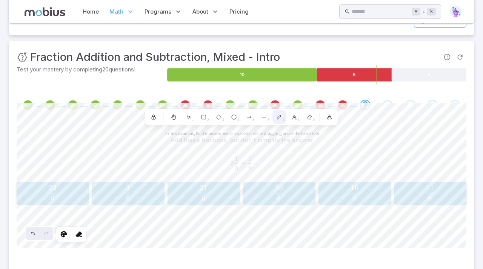
click at [278, 121] on div "7" at bounding box center [279, 117] width 14 height 14
click at [316, 118] on div "0" at bounding box center [310, 117] width 14 height 14
click at [282, 113] on div "7" at bounding box center [279, 117] width 14 height 14
click at [287, 163] on textarea at bounding box center [288, 168] width 3 height 10
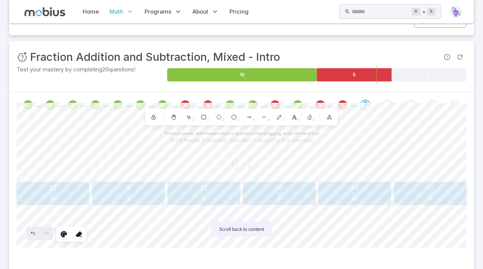
click at [257, 226] on button "Scroll back to content" at bounding box center [241, 228] width 61 height 15
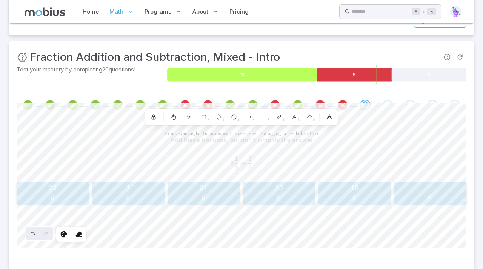
click at [243, 62] on h3 "Fraction Addition and Subtraction, Mixed - Intro" at bounding box center [155, 57] width 250 height 17
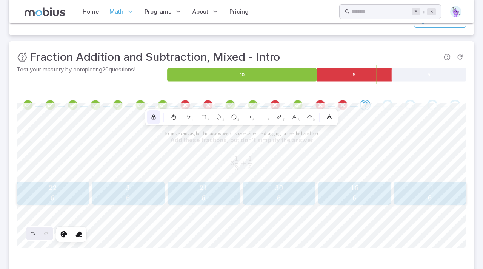
click at [151, 114] on icon at bounding box center [154, 117] width 6 height 6
drag, startPoint x: 152, startPoint y: 114, endPoint x: 197, endPoint y: 112, distance: 44.6
click at [197, 112] on div "1 2 3 4 5 6 7 8 0" at bounding box center [241, 117] width 189 height 14
click at [192, 115] on div "1" at bounding box center [189, 117] width 14 height 14
click at [238, 228] on button "Scroll back to content" at bounding box center [241, 228] width 61 height 15
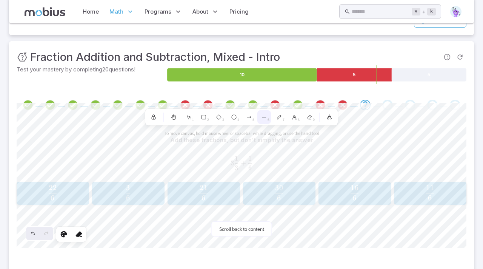
click at [270, 116] on div "6" at bounding box center [264, 117] width 14 height 14
click at [281, 121] on div "7" at bounding box center [279, 117] width 14 height 14
drag, startPoint x: 300, startPoint y: 121, endPoint x: 315, endPoint y: 121, distance: 15.1
click at [303, 121] on div "1 2 3 4 5 6 7 8 0" at bounding box center [241, 117] width 189 height 14
click at [318, 121] on div "1 2 3 4 5 6 7 8 0" at bounding box center [241, 117] width 189 height 14
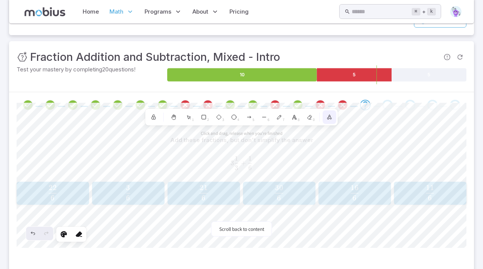
click at [326, 121] on button "button" at bounding box center [330, 117] width 14 height 14
click at [161, 117] on div "1 2 3 4 5 6 7 8 0" at bounding box center [241, 117] width 189 height 14
click at [154, 118] on icon at bounding box center [153, 118] width 1 height 1
click at [275, 107] on div "Selected shape actions Stroke Background Stroke width Opacity 80 0 Layers Click…" at bounding box center [242, 175] width 450 height 145
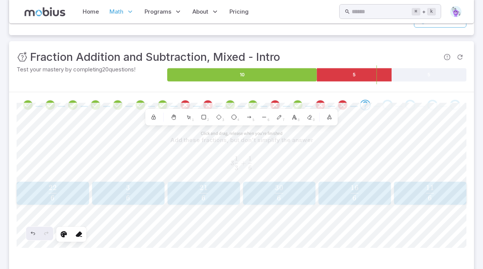
click at [321, 118] on div "1 2 3 4 5 6 7 8 0" at bounding box center [241, 117] width 189 height 14
click at [308, 123] on div "0" at bounding box center [310, 117] width 14 height 14
click at [318, 125] on div "Hold Option to revert the elements marked for deletion Shapes 1 2 3 4 5 6 7 8 0" at bounding box center [241, 117] width 192 height 17
click at [35, 231] on icon "Undo" at bounding box center [33, 233] width 6 height 6
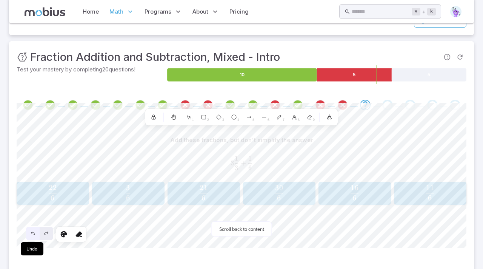
click at [35, 231] on icon "Undo" at bounding box center [33, 233] width 6 height 6
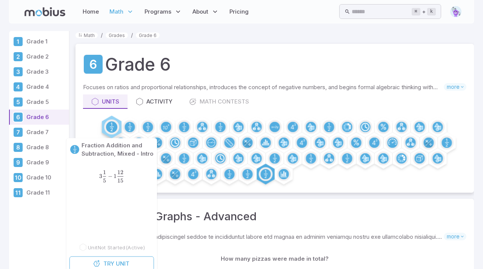
click at [110, 128] on circle at bounding box center [111, 126] width 11 height 11
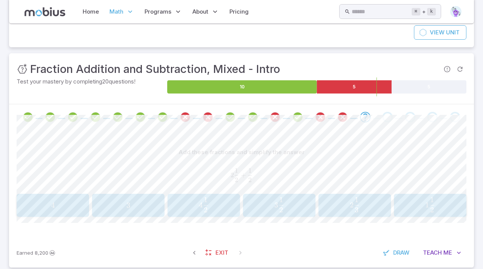
scroll to position [89, 0]
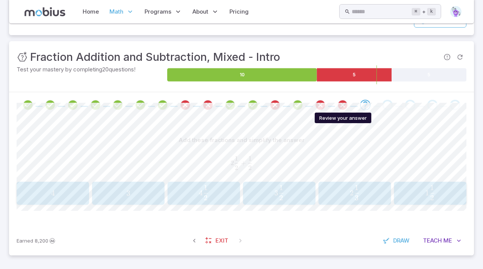
click at [346, 107] on icon "Review your answer" at bounding box center [342, 104] width 11 height 11
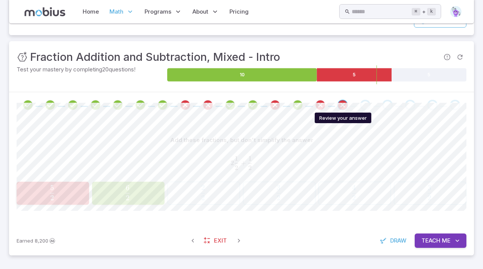
click at [337, 107] on icon "Review your answer" at bounding box center [342, 104] width 11 height 11
click at [363, 109] on div "Go to the next question" at bounding box center [365, 105] width 11 height 11
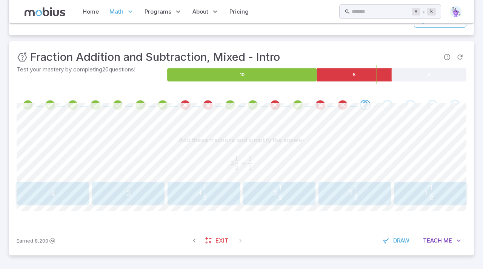
click at [348, 109] on span at bounding box center [342, 105] width 17 height 11
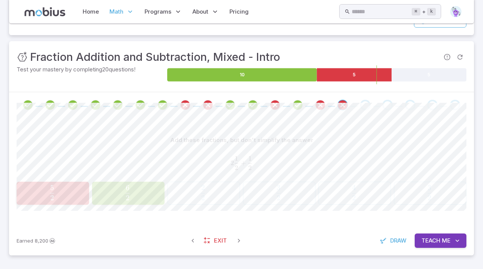
click at [360, 105] on span at bounding box center [365, 105] width 17 height 11
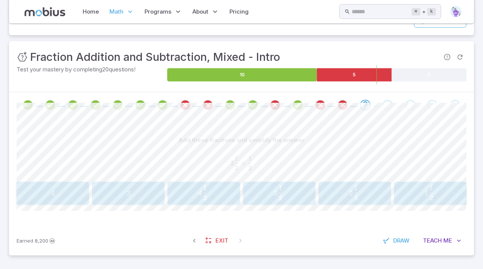
click at [146, 194] on span "3" at bounding box center [128, 192] width 68 height 9
click at [281, 201] on button "3 3 3" at bounding box center [279, 192] width 72 height 23
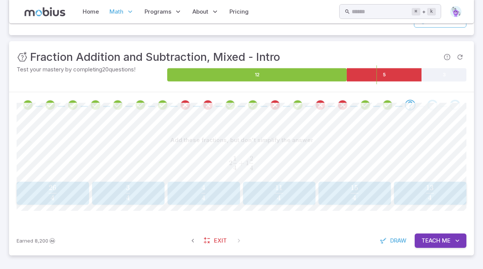
click at [343, 189] on span "4 15 ​" at bounding box center [354, 192] width 63 height 15
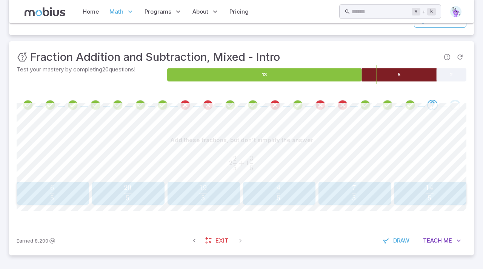
click at [367, 75] on icon at bounding box center [398, 74] width 75 height 13
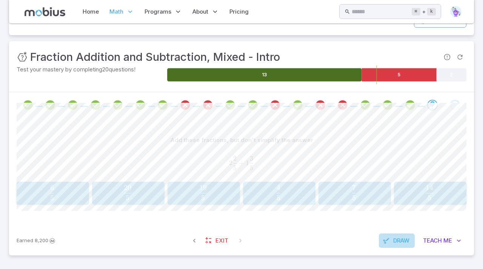
click at [402, 238] on span "Draw" at bounding box center [401, 240] width 16 height 8
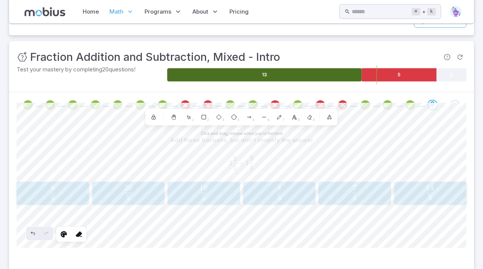
click at [366, 95] on div at bounding box center [241, 105] width 465 height 26
click at [186, 119] on icon at bounding box center [189, 117] width 6 height 6
click at [186, 118] on icon at bounding box center [189, 117] width 6 height 6
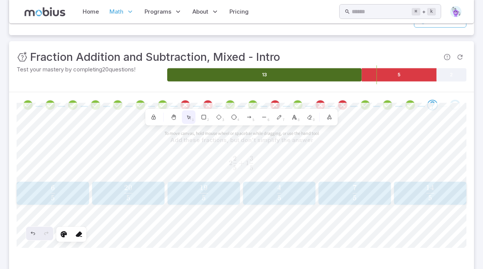
click at [186, 118] on icon at bounding box center [189, 117] width 6 height 6
drag, startPoint x: 191, startPoint y: 118, endPoint x: 171, endPoint y: 119, distance: 19.3
click at [171, 119] on div "1 2 3 4 5 6 7 8 0" at bounding box center [241, 117] width 189 height 14
click at [171, 119] on icon at bounding box center [174, 117] width 6 height 6
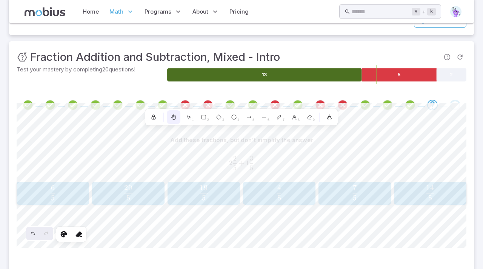
click at [171, 119] on icon at bounding box center [174, 117] width 6 height 6
click at [173, 120] on div at bounding box center [174, 117] width 14 height 14
click at [328, 118] on icon "button" at bounding box center [329, 118] width 2 height 2
click at [281, 117] on div "7" at bounding box center [279, 117] width 14 height 14
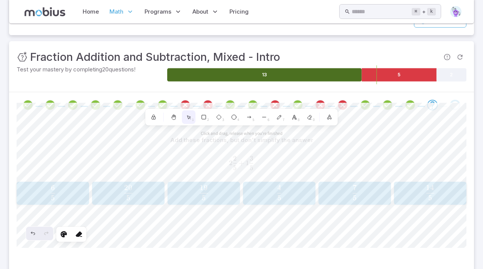
click at [186, 118] on icon at bounding box center [189, 117] width 6 height 6
click at [189, 115] on icon at bounding box center [189, 117] width 6 height 6
click at [74, 232] on div at bounding box center [79, 234] width 14 height 14
click at [65, 237] on icon at bounding box center [64, 234] width 8 height 8
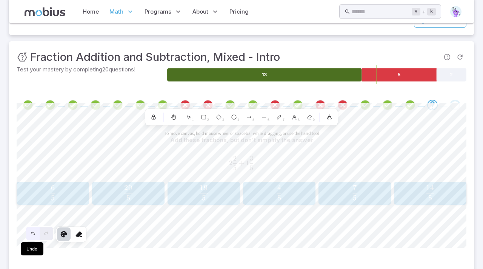
click at [31, 236] on div "Undo" at bounding box center [33, 233] width 14 height 14
click at [31, 235] on icon "Undo" at bounding box center [33, 233] width 6 height 6
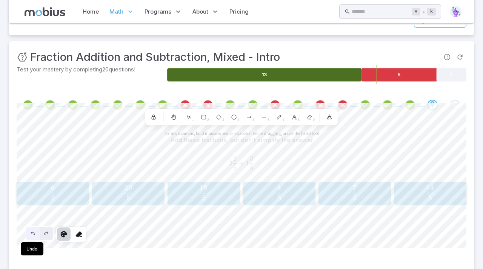
click at [31, 235] on icon "Undo" at bounding box center [33, 233] width 6 height 6
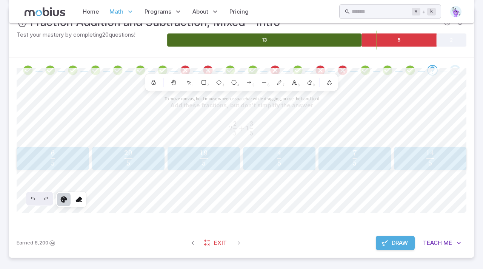
scroll to position [126, 0]
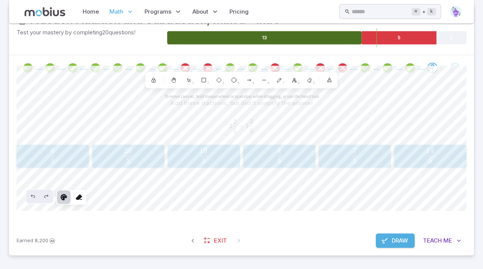
click at [387, 243] on button "Draw" at bounding box center [395, 240] width 39 height 14
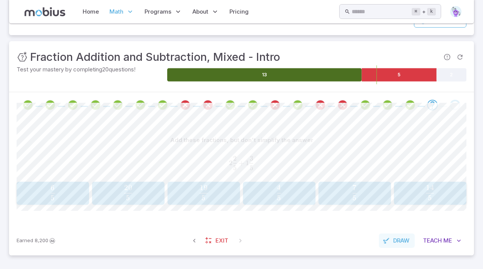
scroll to position [89, 0]
click at [136, 184] on button "20 5 \frac{20}{5} 5 20 ​" at bounding box center [128, 192] width 72 height 23
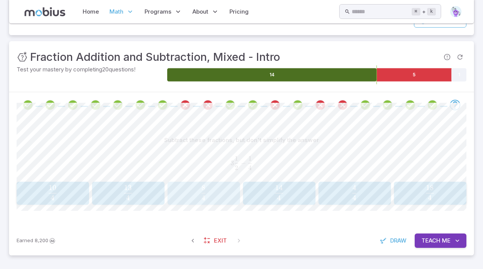
click at [200, 201] on div "8 4 \frac{8}{4} 4 8 ​" at bounding box center [204, 193] width 68 height 17
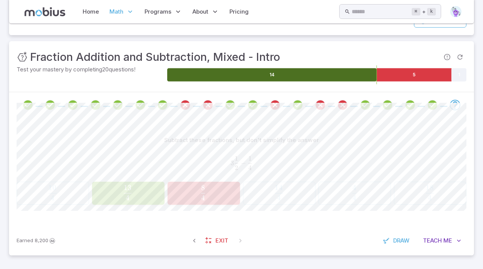
click at [133, 204] on button "13 4 \frac{13}{4} 4 13 ​" at bounding box center [128, 192] width 72 height 23
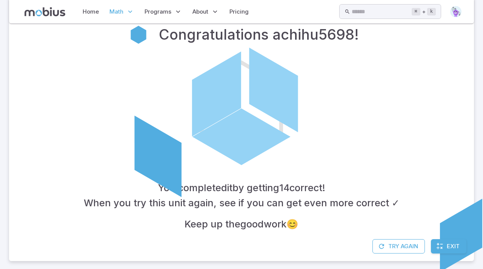
scroll to position [174, 0]
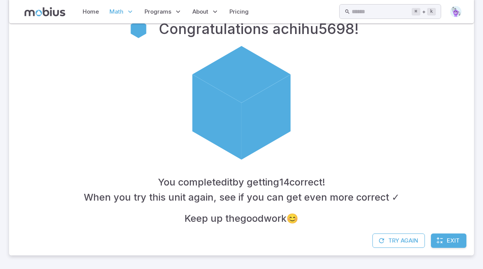
click at [436, 244] on icon at bounding box center [440, 241] width 8 height 8
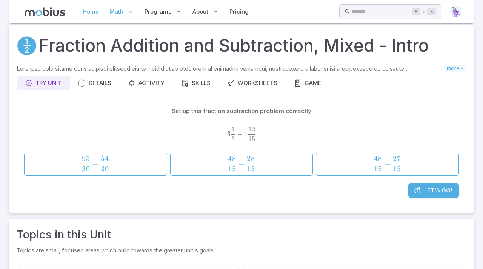
scroll to position [0, 0]
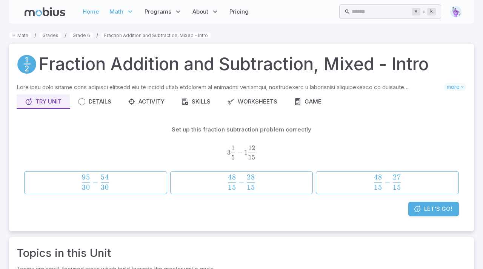
click at [92, 11] on link "Home" at bounding box center [90, 11] width 21 height 17
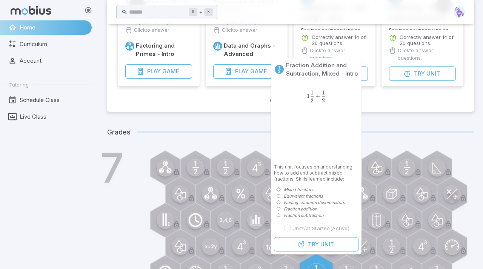
scroll to position [139, 0]
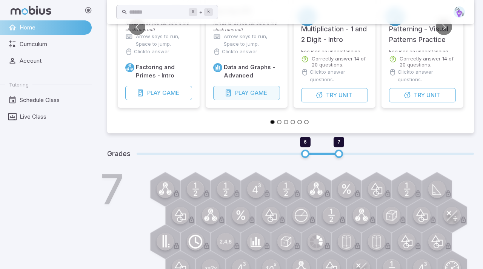
click at [229, 95] on icon "button" at bounding box center [229, 93] width 8 height 8
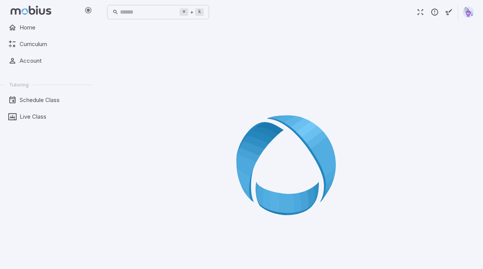
click at [251, 126] on icon at bounding box center [290, 167] width 109 height 109
